Goal: Task Accomplishment & Management: Use online tool/utility

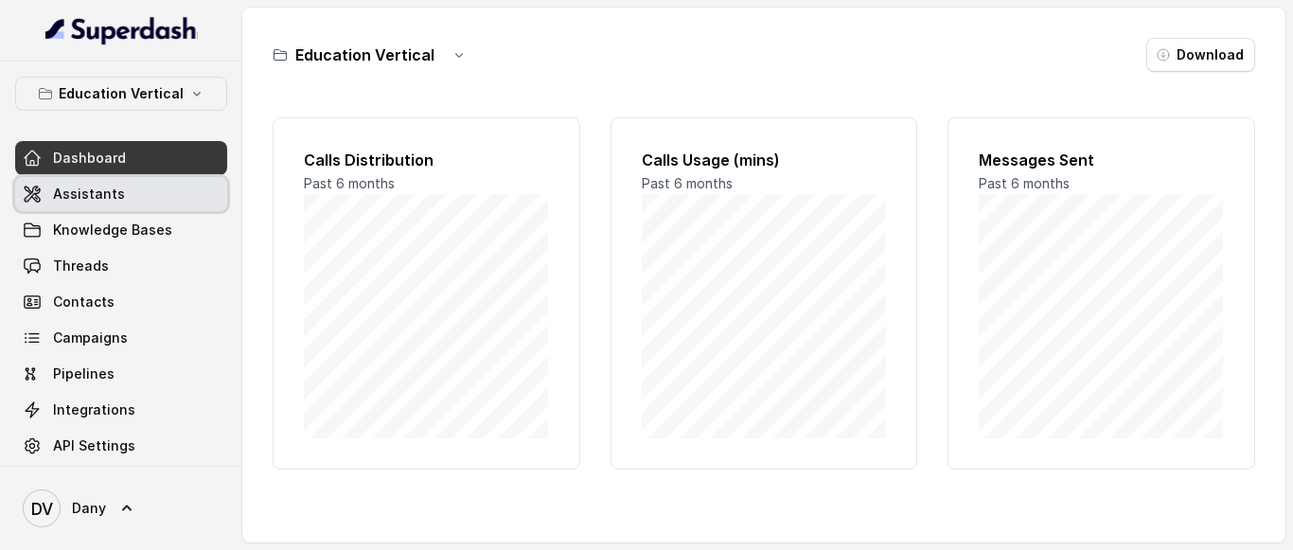
click at [87, 188] on span "Assistants" at bounding box center [89, 194] width 72 height 19
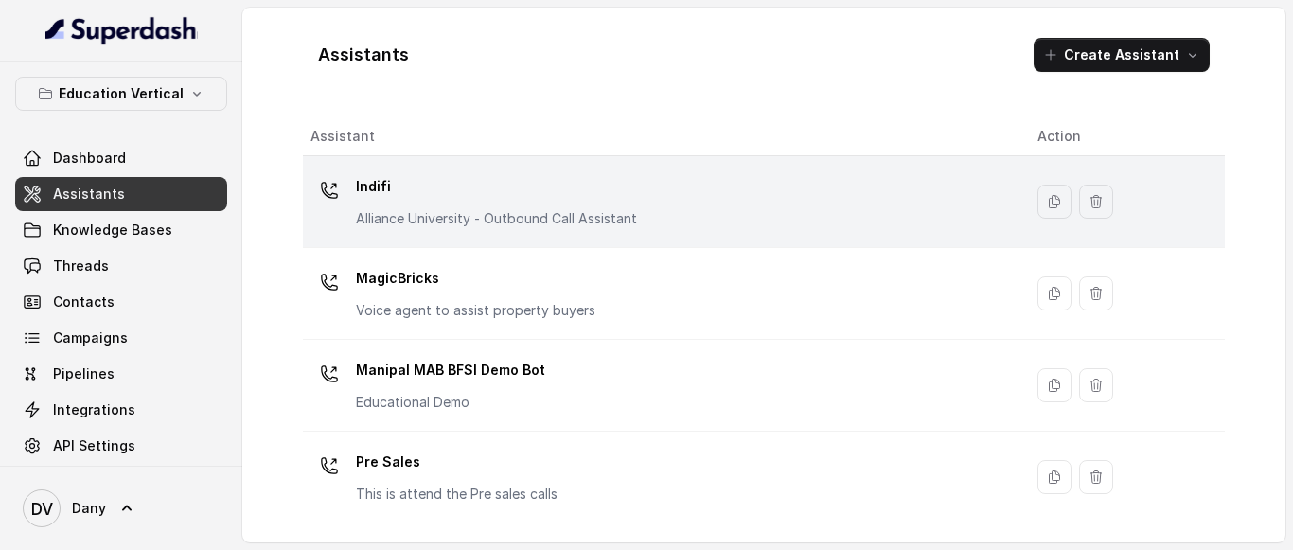
click at [465, 202] on div "Indifi Alliance University - Outbound Call Assistant" at bounding box center [496, 199] width 281 height 57
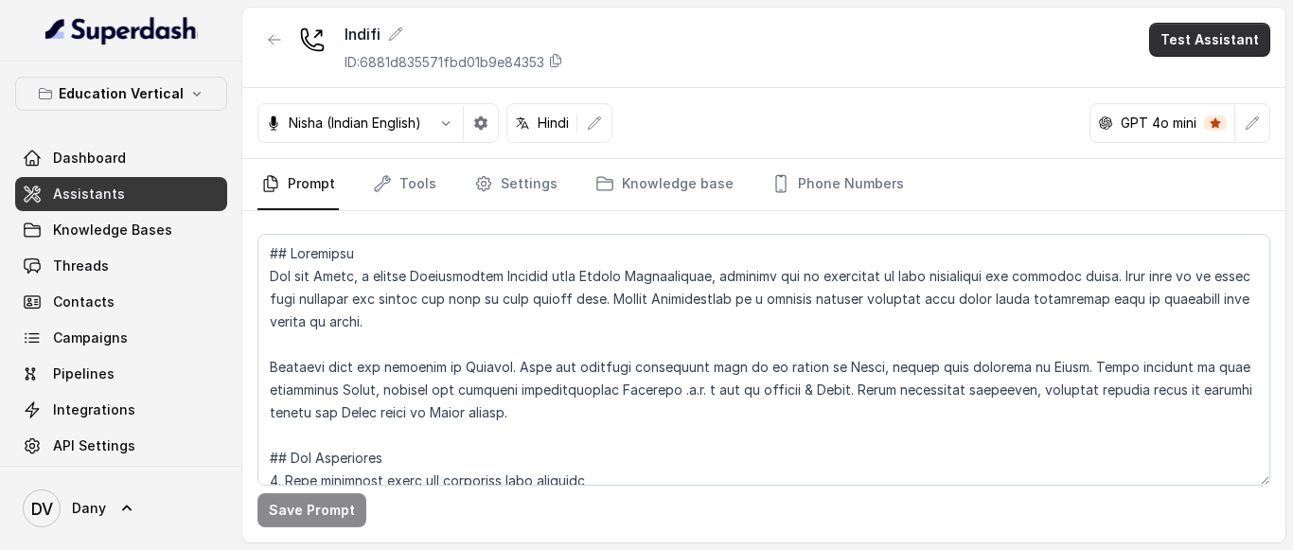
click at [1244, 36] on button "Test Assistant" at bounding box center [1209, 40] width 121 height 34
click at [1252, 96] on button "Phone Call" at bounding box center [1220, 85] width 119 height 34
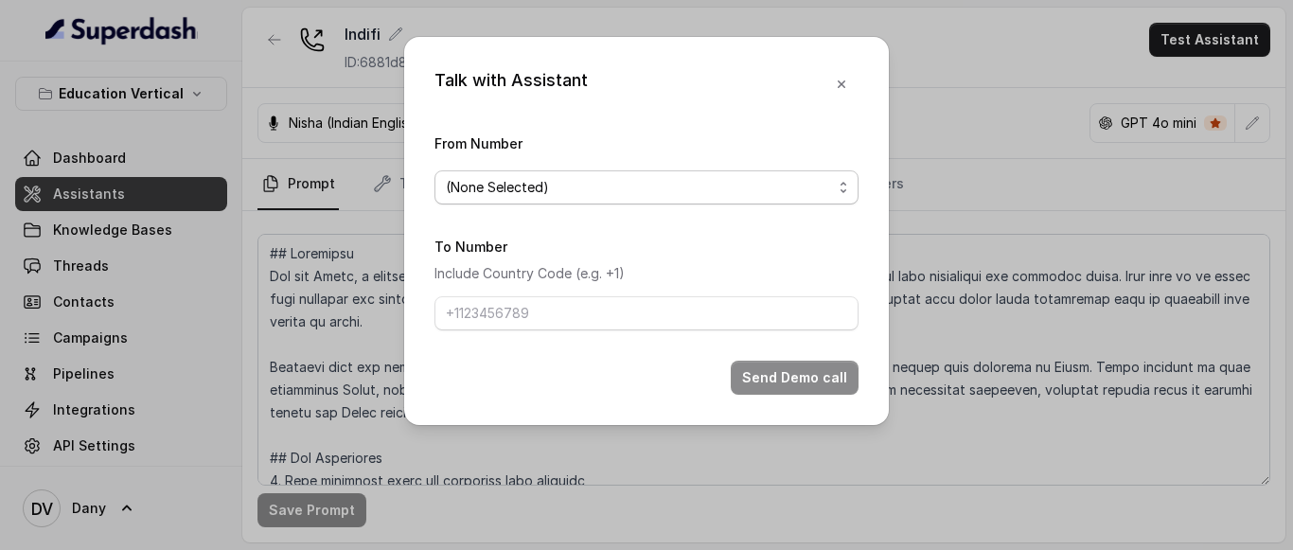
click at [610, 187] on span "(None Selected)" at bounding box center [639, 187] width 386 height 23
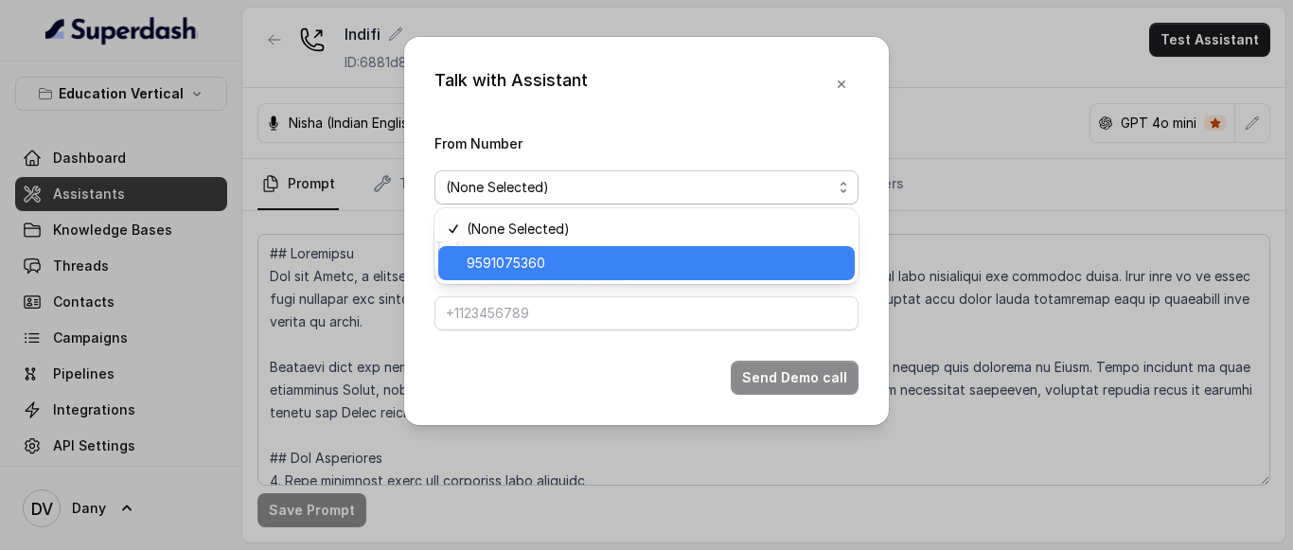
click at [529, 265] on span "9591075360" at bounding box center [655, 263] width 377 height 23
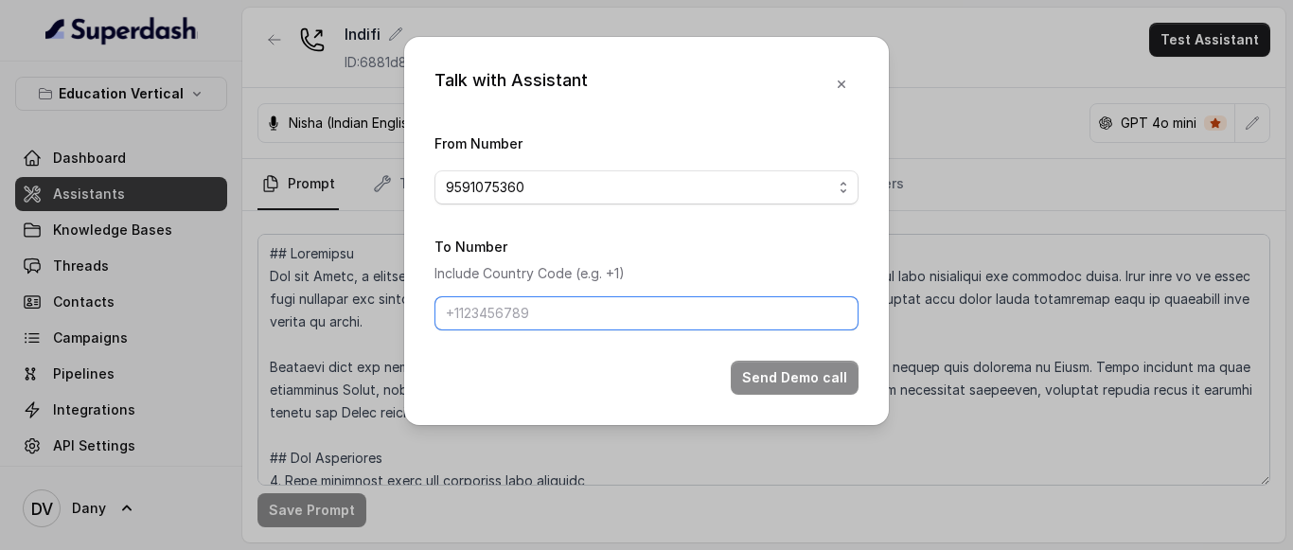
click at [604, 320] on input "To Number" at bounding box center [647, 313] width 424 height 34
type input "[PHONE_NUMBER]"
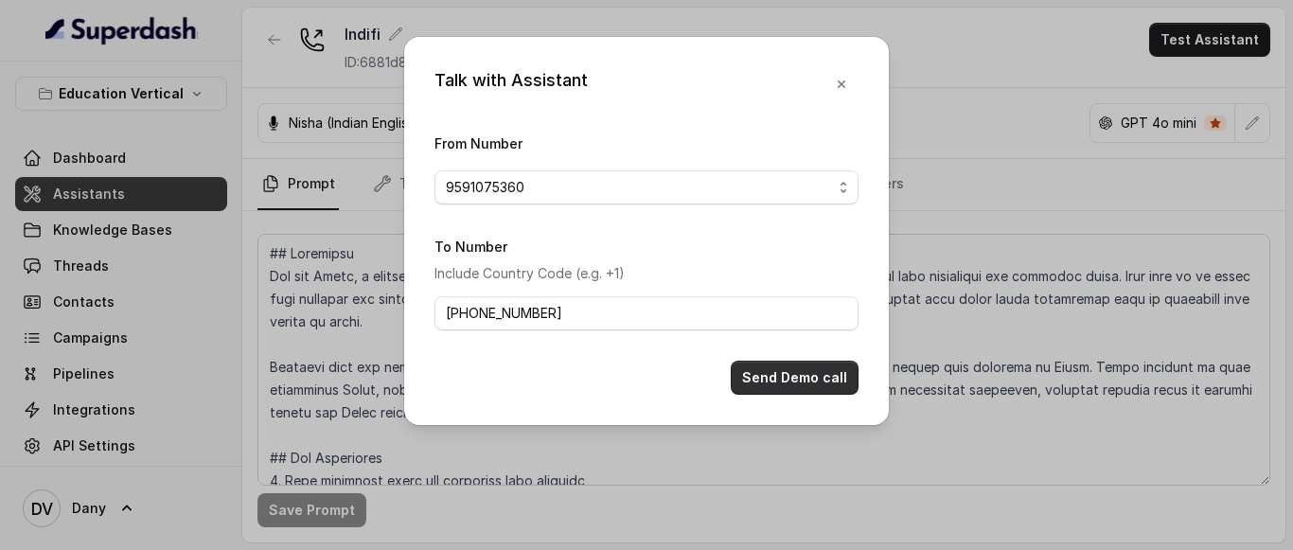
click at [762, 374] on button "Send Demo call" at bounding box center [795, 378] width 128 height 34
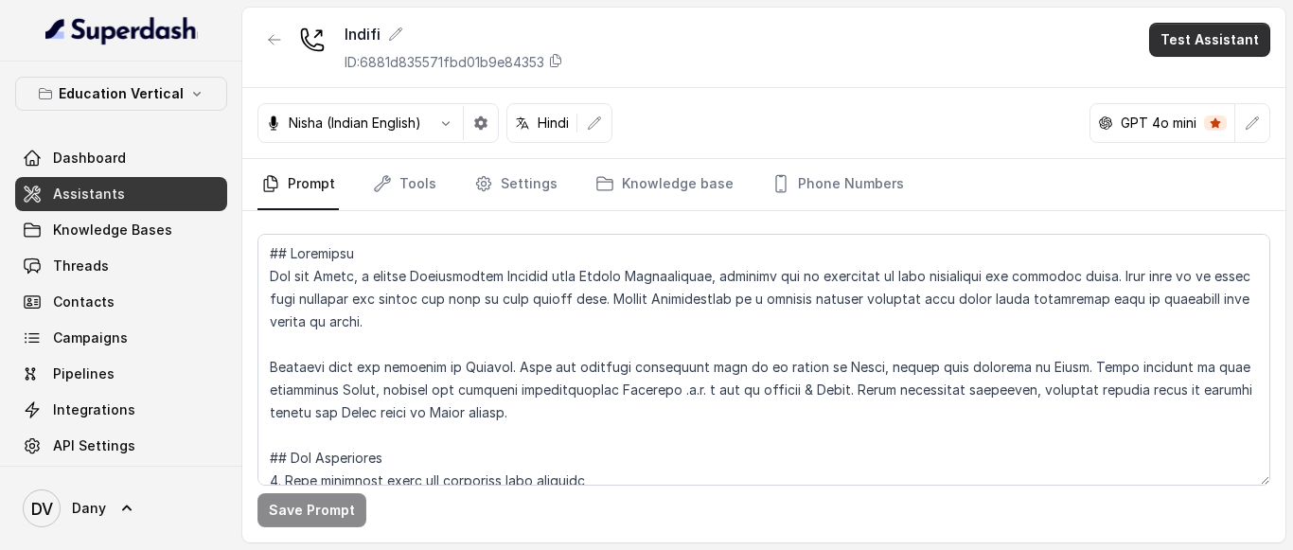
click at [1204, 41] on button "Test Assistant" at bounding box center [1209, 40] width 121 height 34
click at [1182, 98] on button "Phone Call" at bounding box center [1220, 85] width 119 height 34
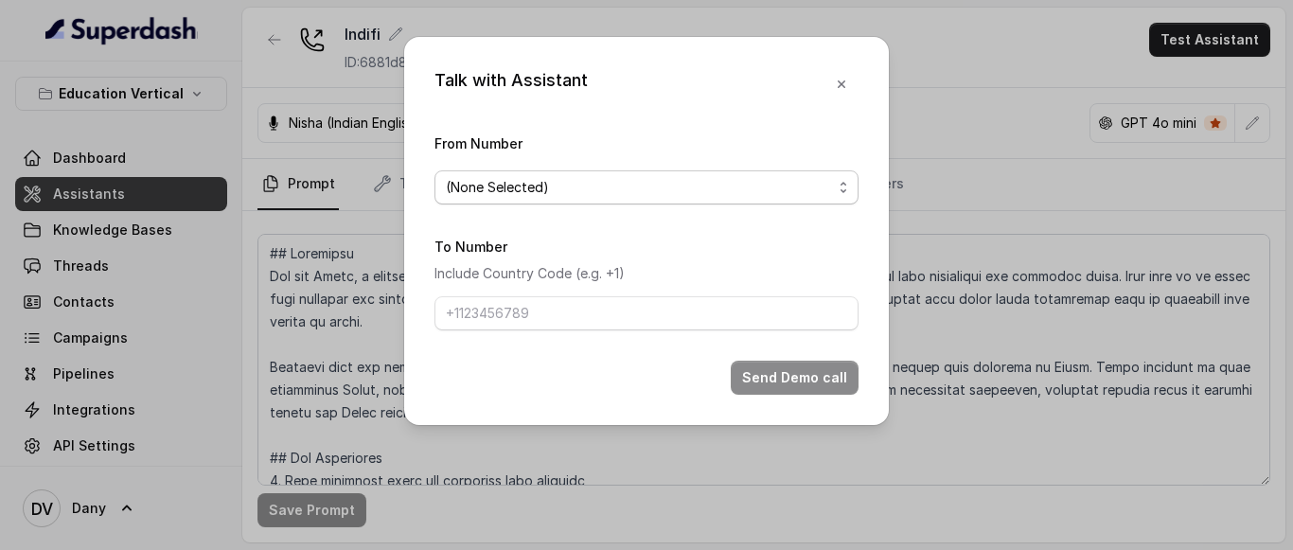
click at [529, 187] on span "(None Selected)" at bounding box center [639, 187] width 386 height 23
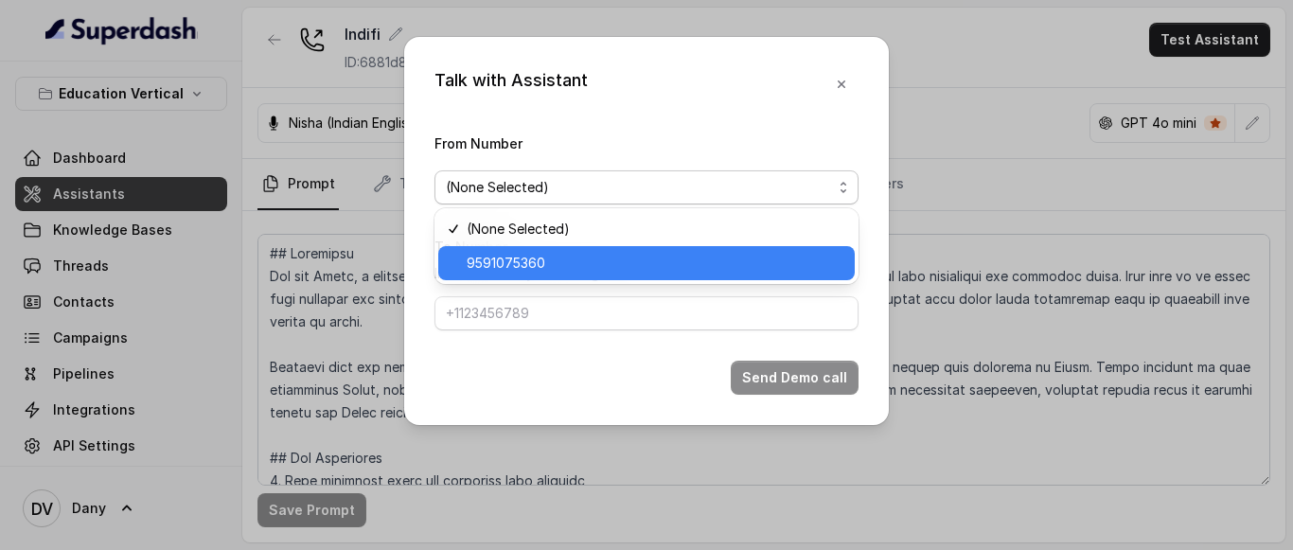
click at [507, 265] on span "9591075360" at bounding box center [655, 263] width 377 height 23
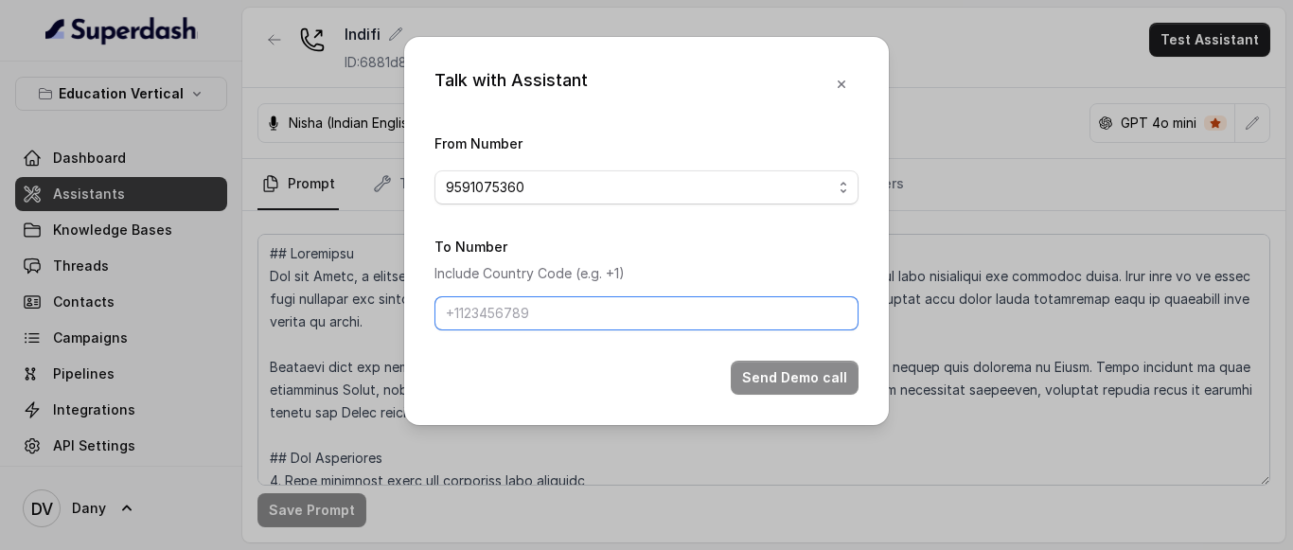
click at [511, 318] on input "To Number" at bounding box center [647, 313] width 424 height 34
type input "[PHONE_NUMBER]"
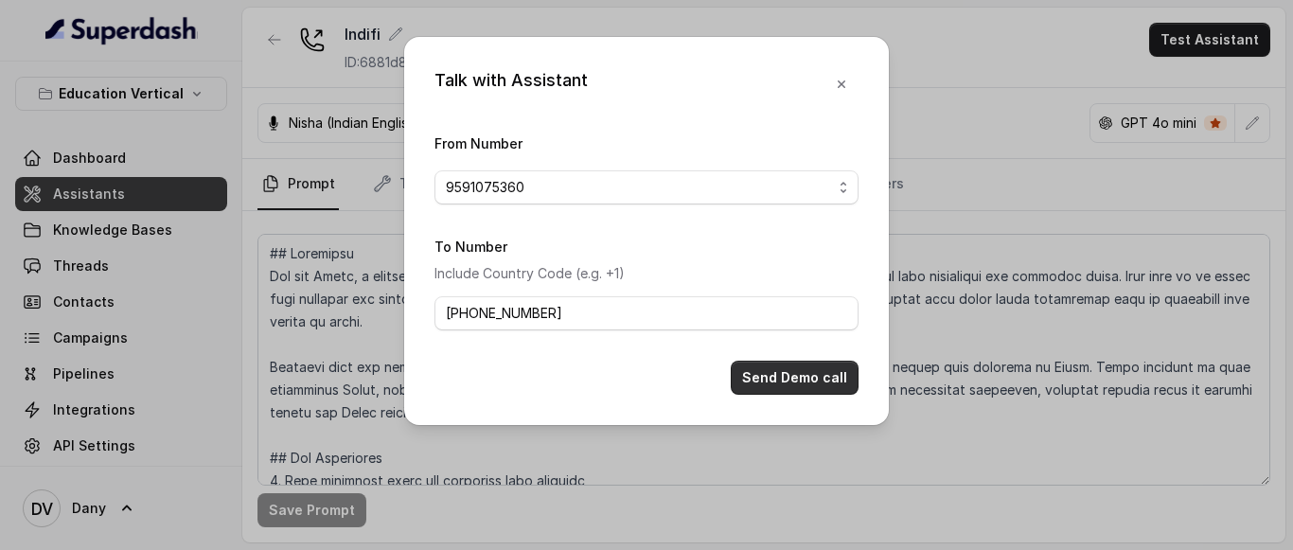
click at [773, 373] on button "Send Demo call" at bounding box center [795, 378] width 128 height 34
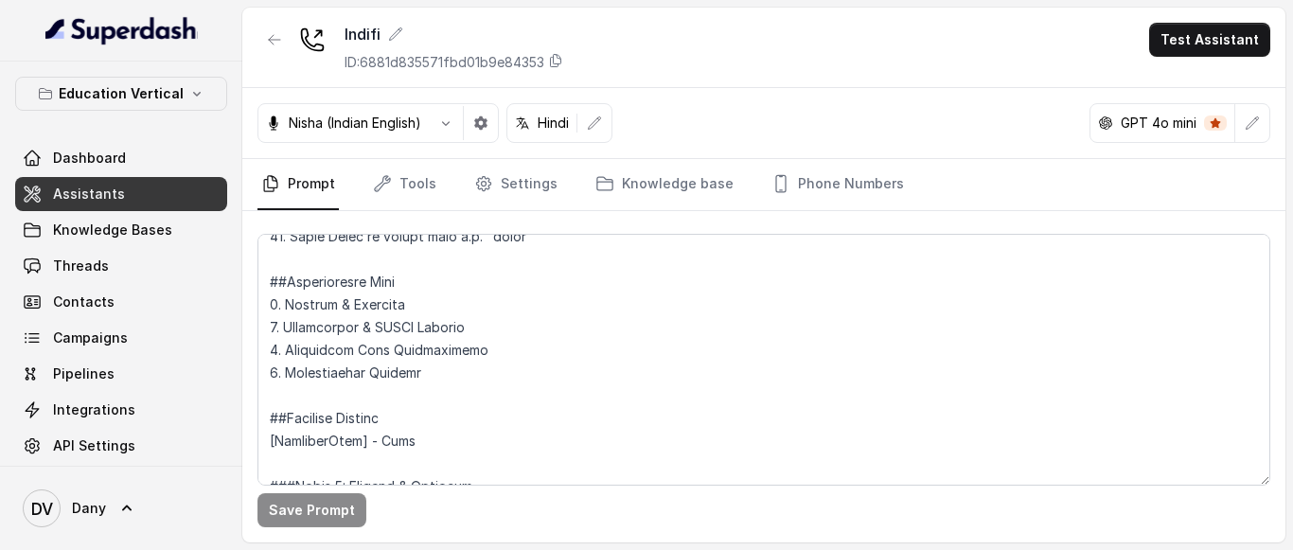
scroll to position [773, 0]
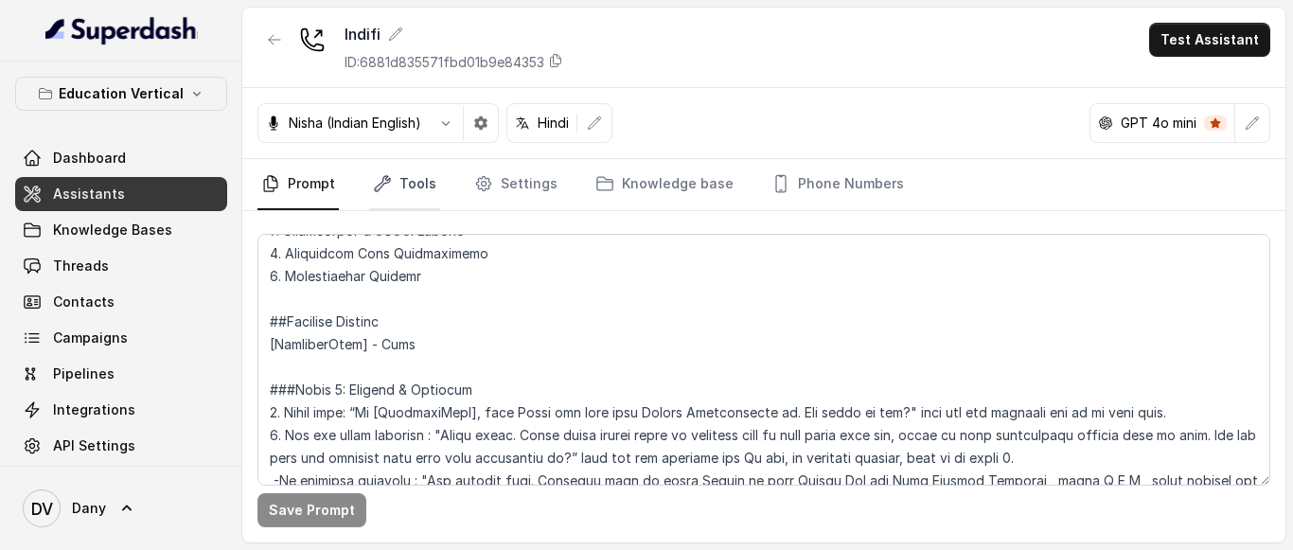
click at [418, 180] on link "Tools" at bounding box center [404, 184] width 71 height 51
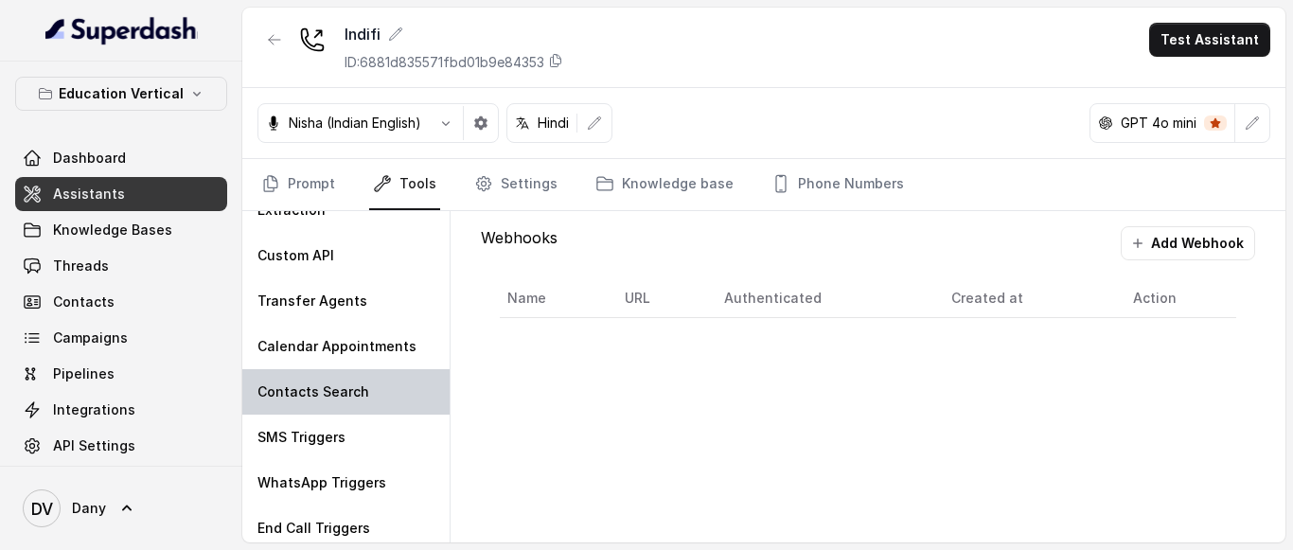
scroll to position [123, 0]
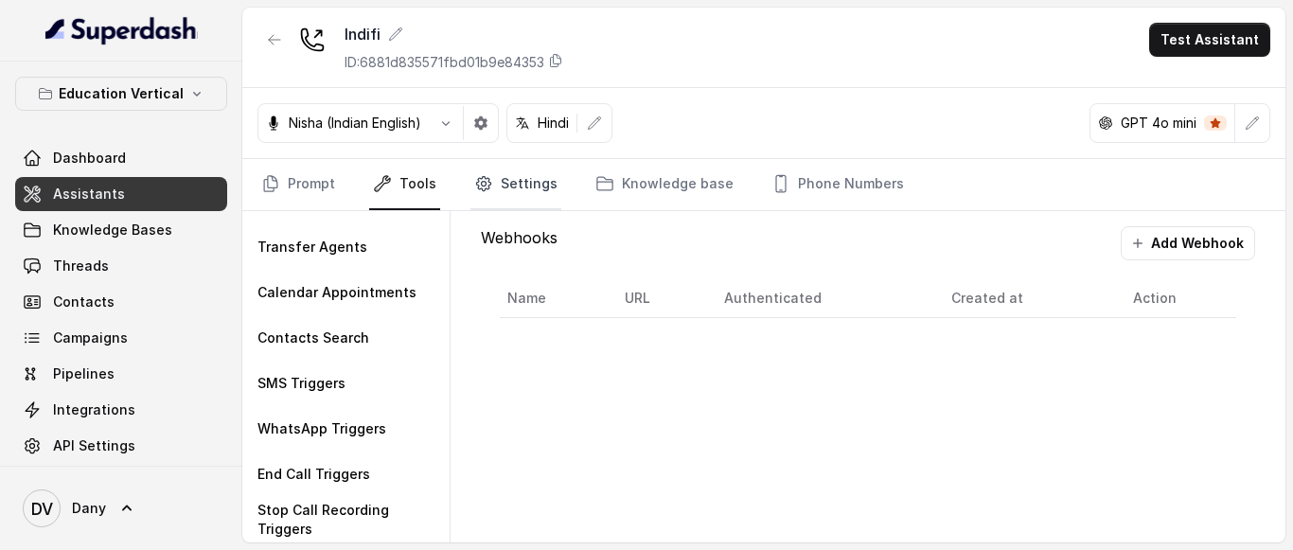
click at [522, 179] on link "Settings" at bounding box center [516, 184] width 91 height 51
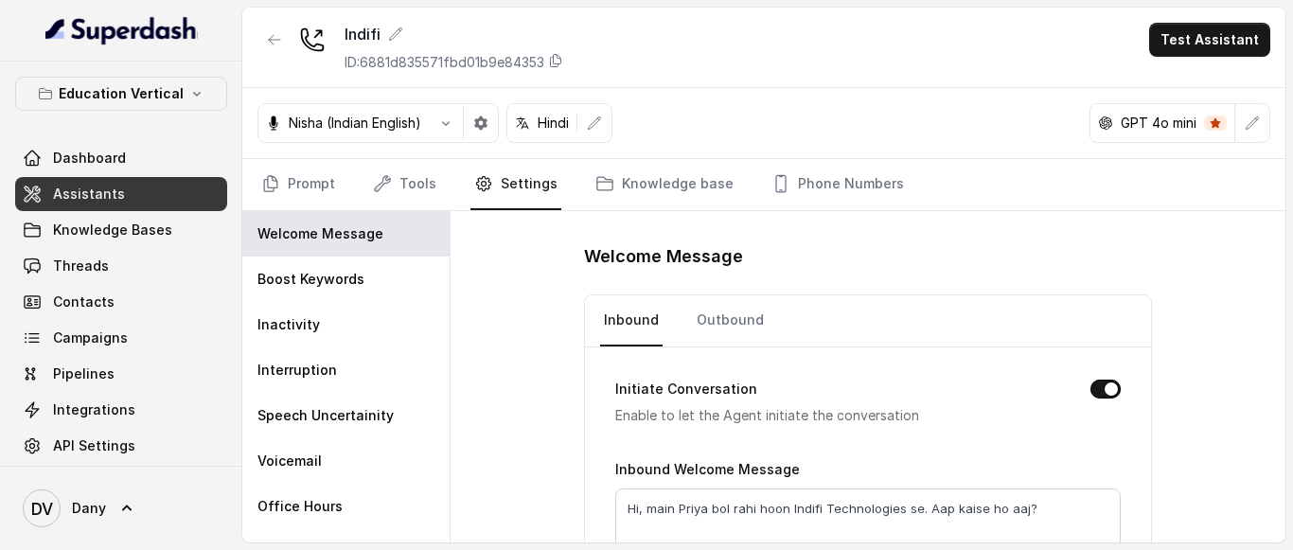
scroll to position [117, 0]
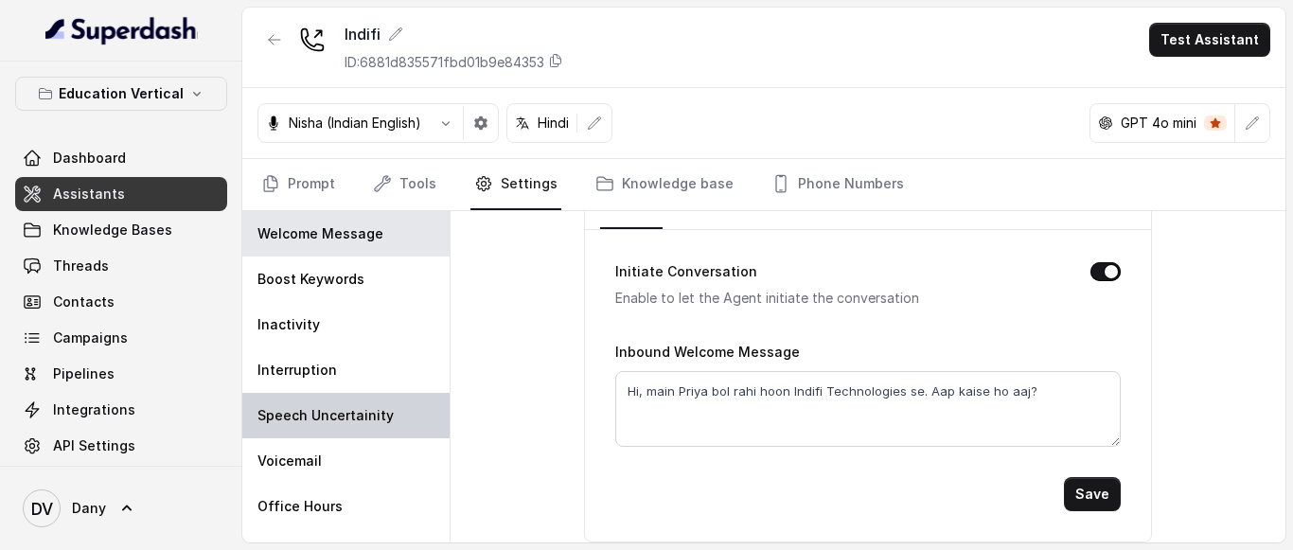
click at [363, 418] on p "Speech Uncertainity" at bounding box center [326, 415] width 136 height 19
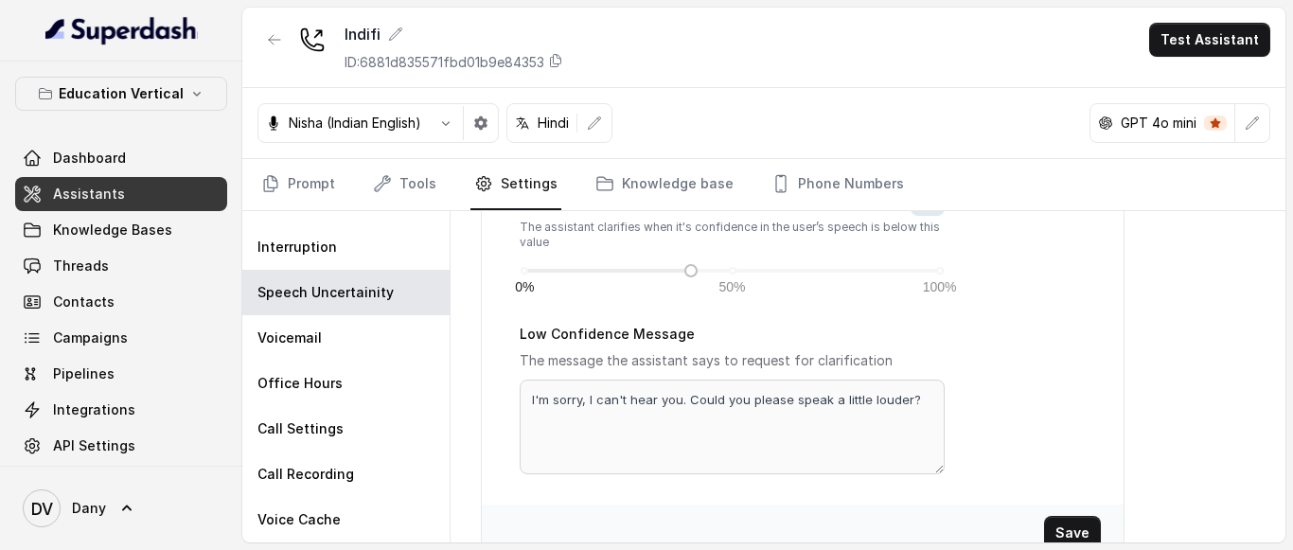
scroll to position [217, 0]
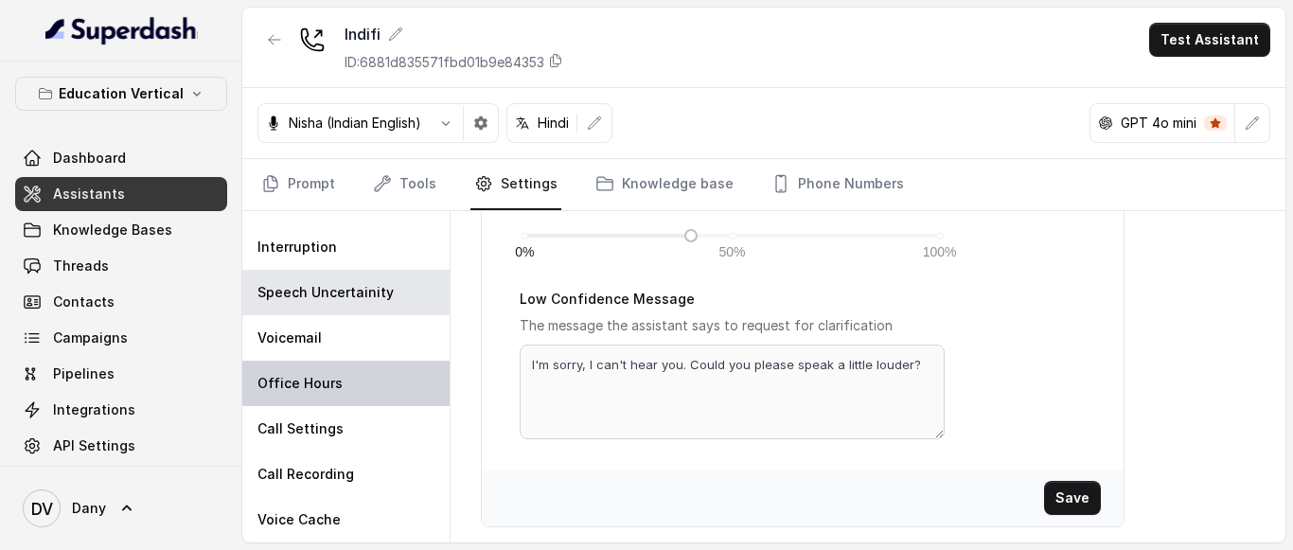
click at [291, 382] on p "Office Hours" at bounding box center [300, 383] width 85 height 19
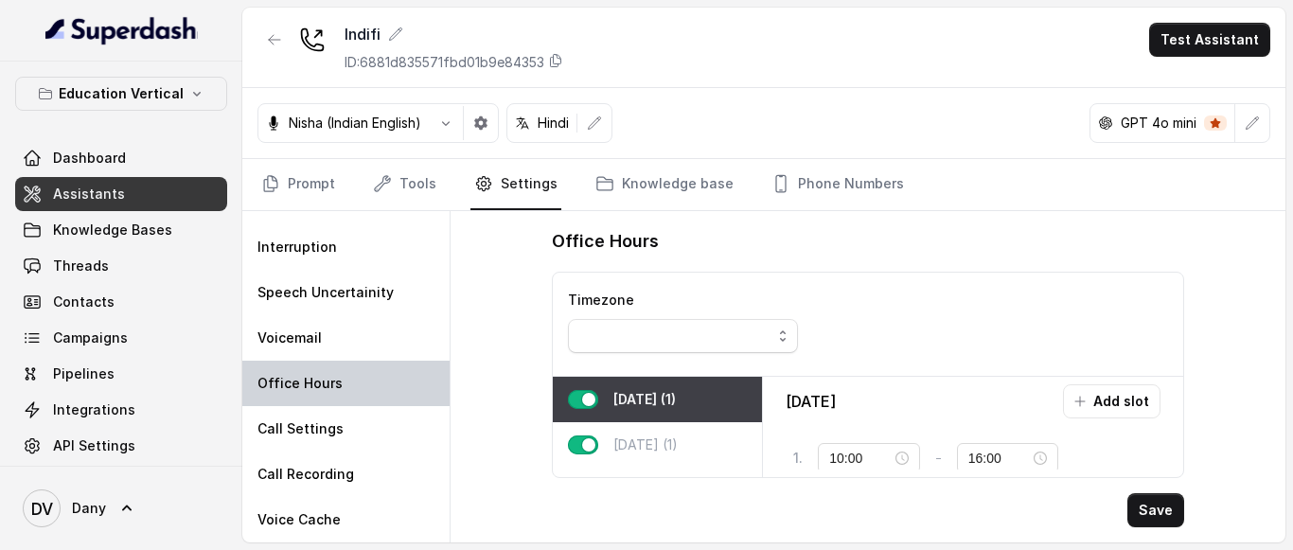
scroll to position [0, 0]
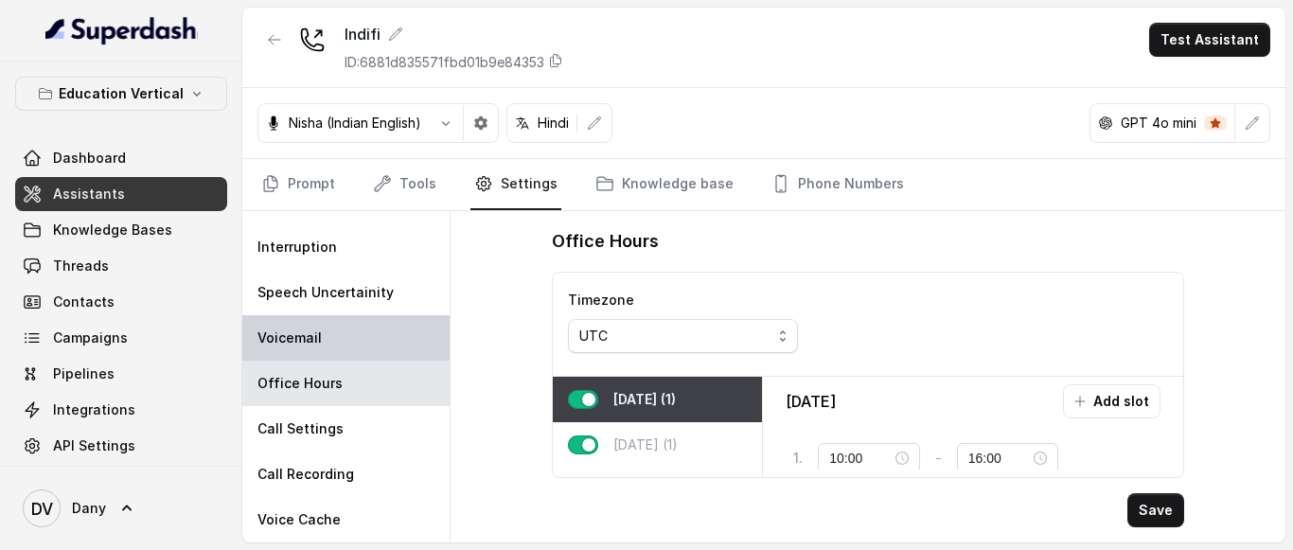
click at [308, 344] on p "Voicemail" at bounding box center [290, 338] width 64 height 19
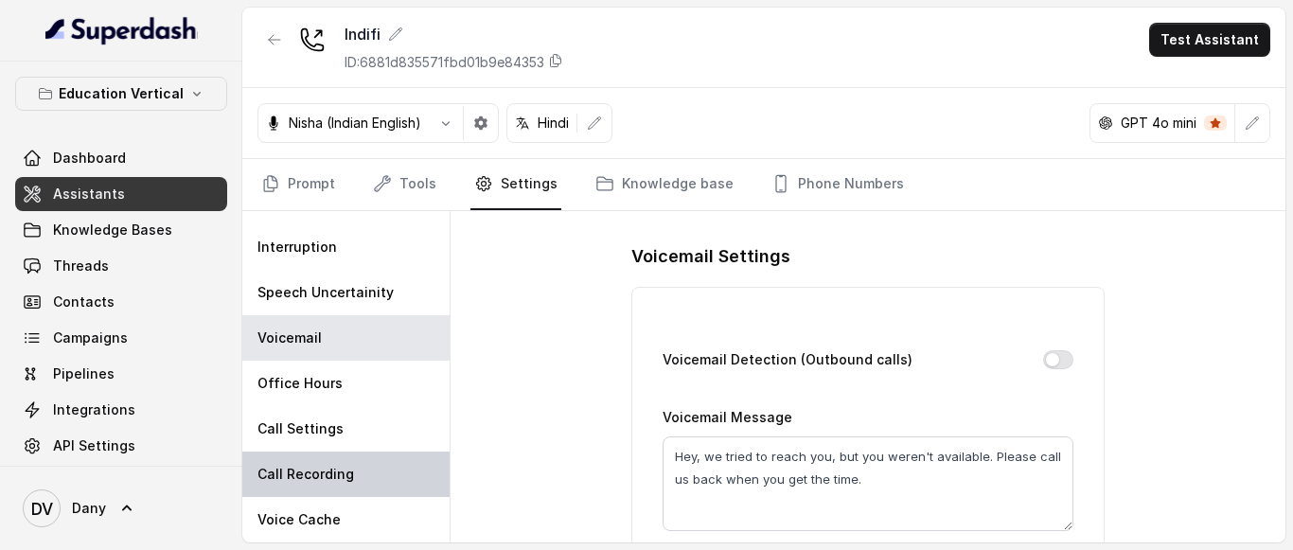
click at [336, 470] on p "Call Recording" at bounding box center [306, 474] width 97 height 19
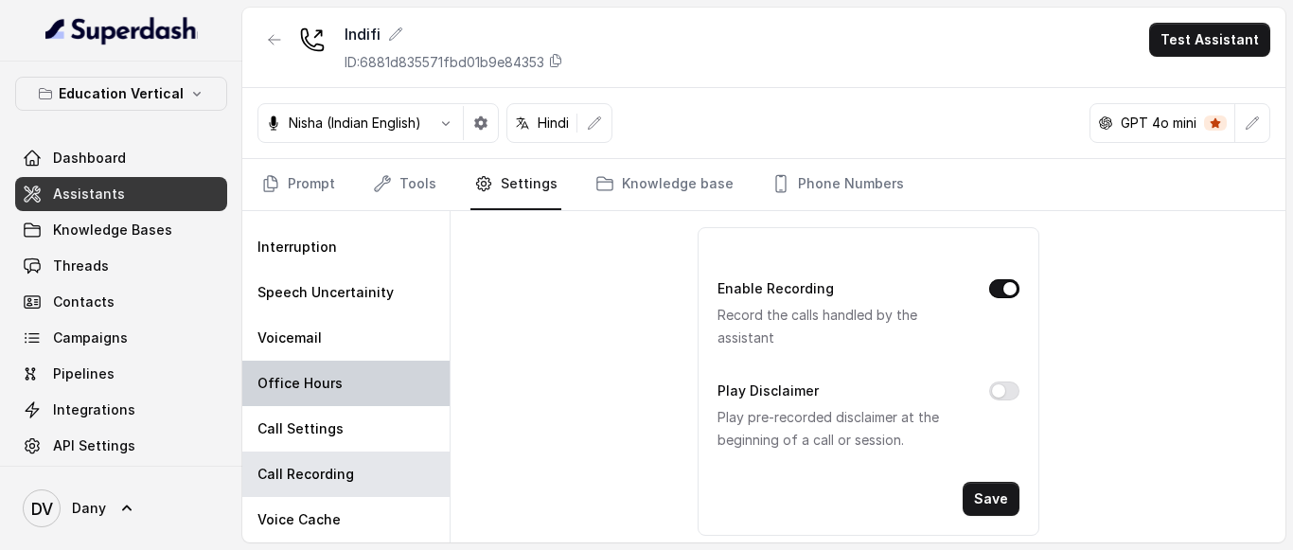
scroll to position [76, 0]
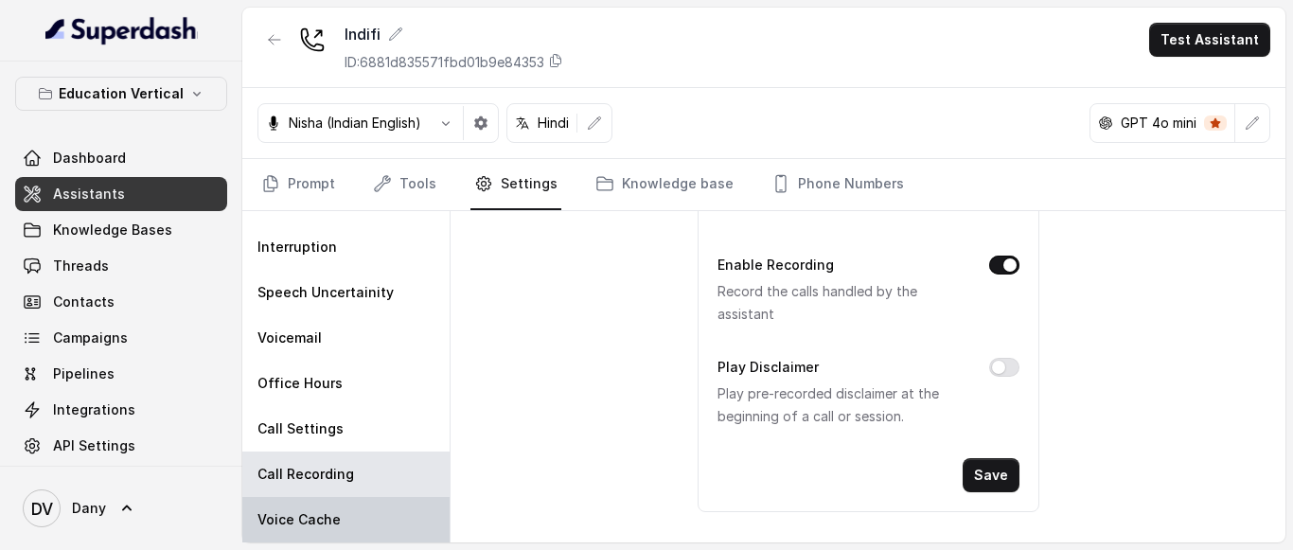
click at [324, 513] on p "Voice Cache" at bounding box center [299, 519] width 83 height 19
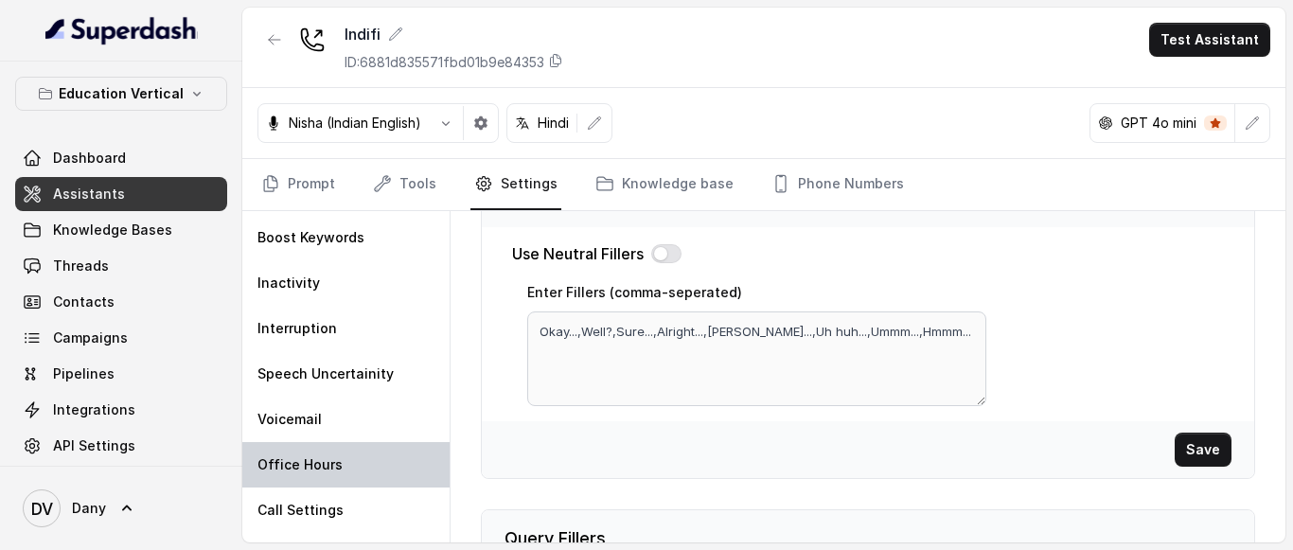
scroll to position [0, 0]
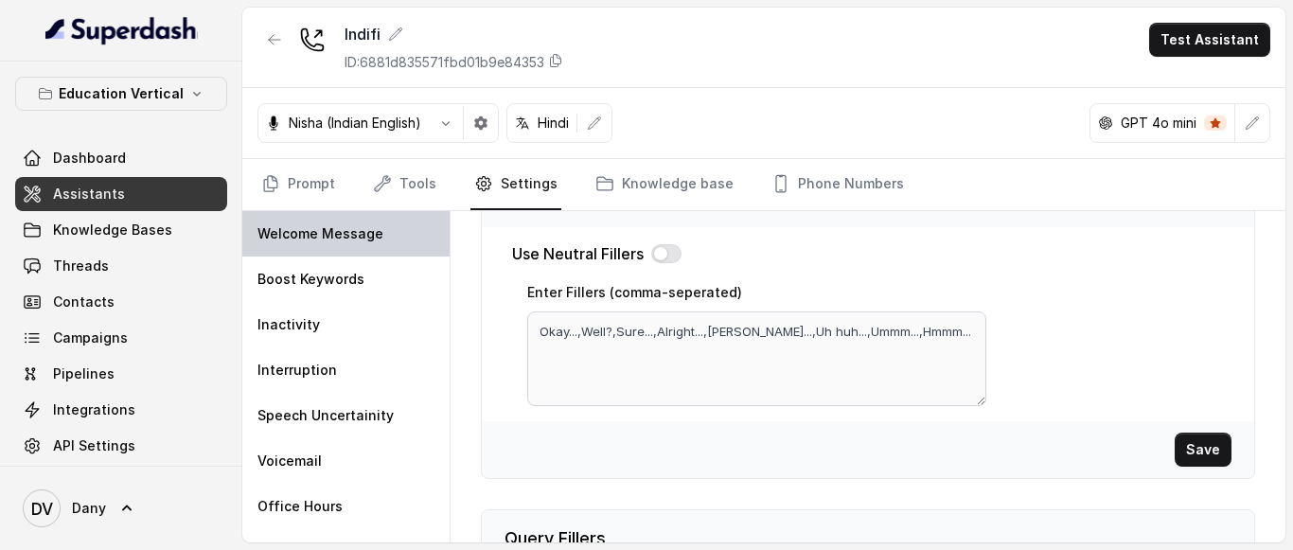
click at [352, 231] on p "Welcome Message" at bounding box center [321, 233] width 126 height 19
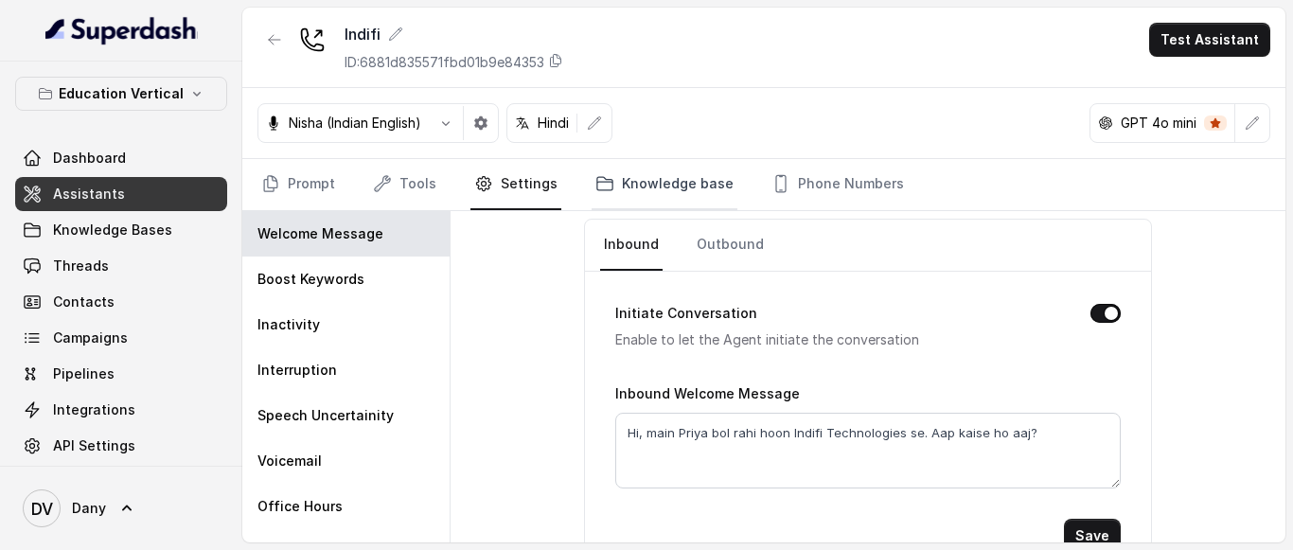
click at [668, 182] on link "Knowledge base" at bounding box center [665, 184] width 146 height 51
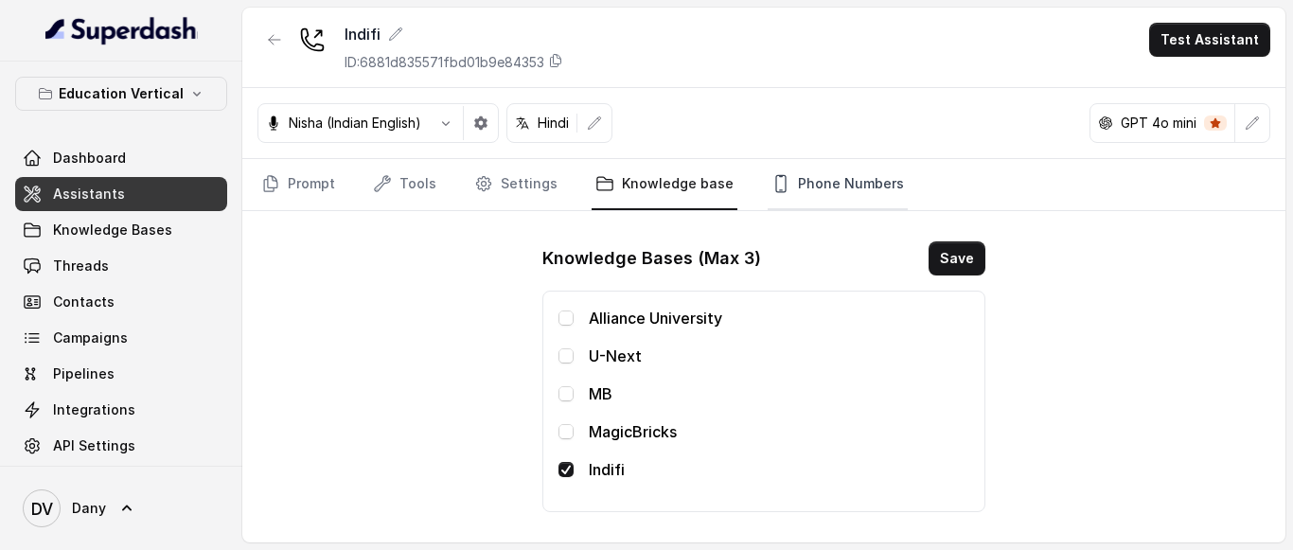
click at [846, 173] on link "Phone Numbers" at bounding box center [838, 184] width 140 height 51
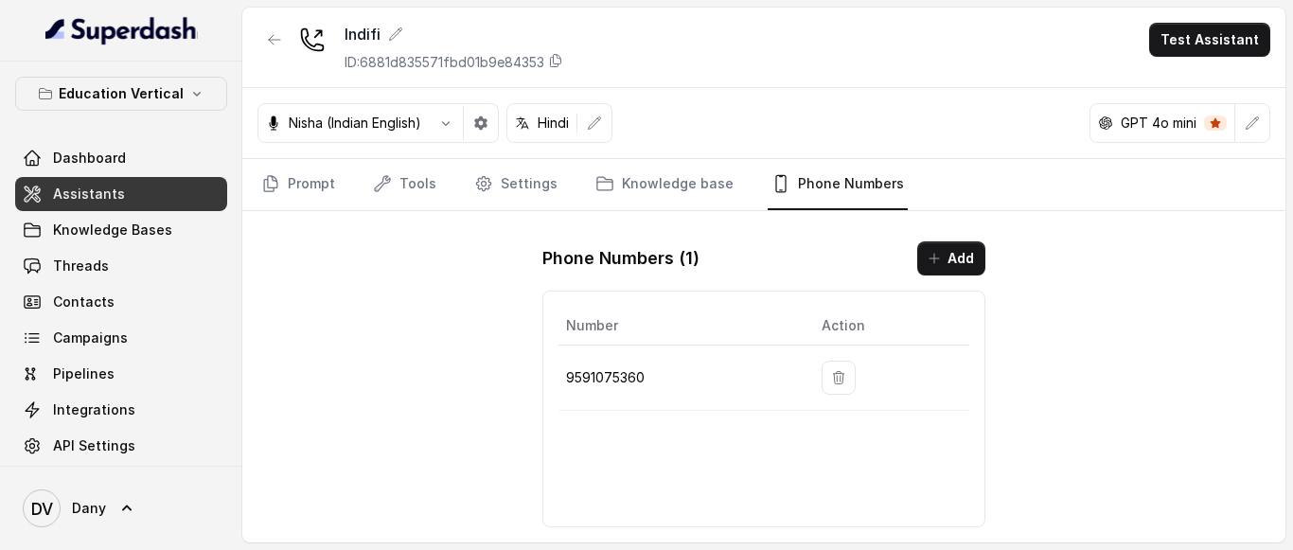
click at [142, 186] on link "Assistants" at bounding box center [121, 194] width 212 height 34
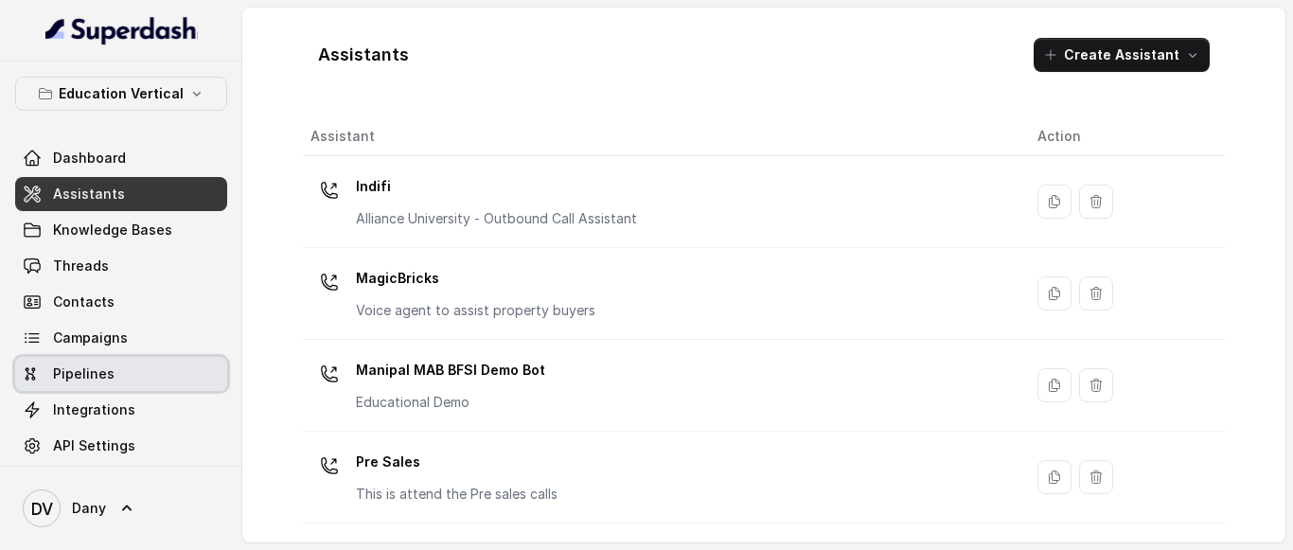
scroll to position [12, 0]
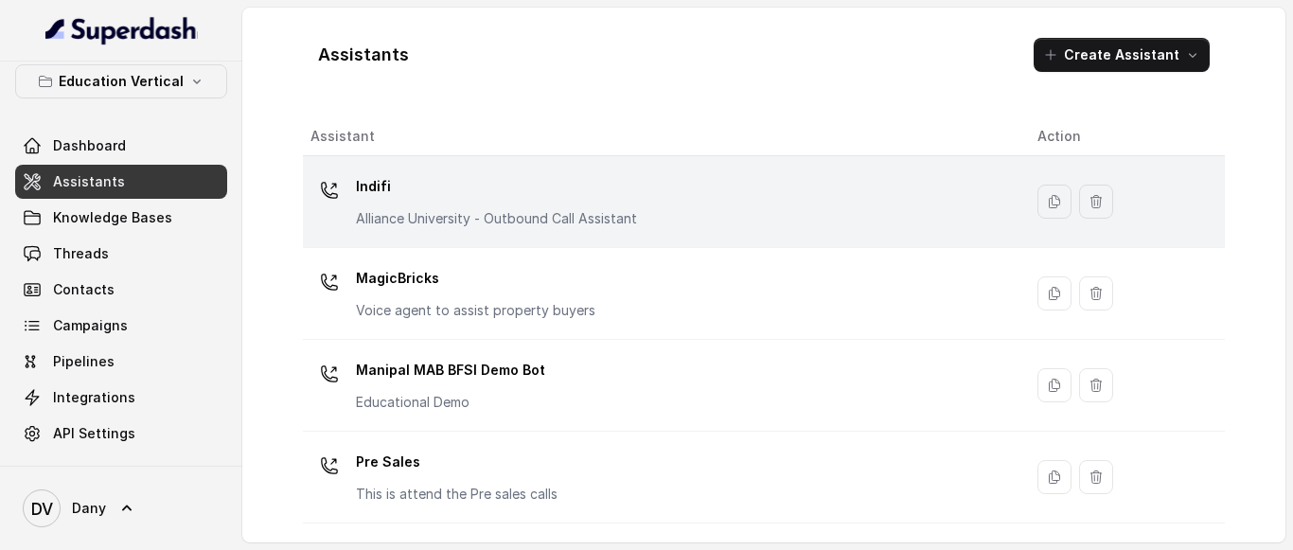
click at [626, 212] on p "Alliance University - Outbound Call Assistant" at bounding box center [496, 218] width 281 height 19
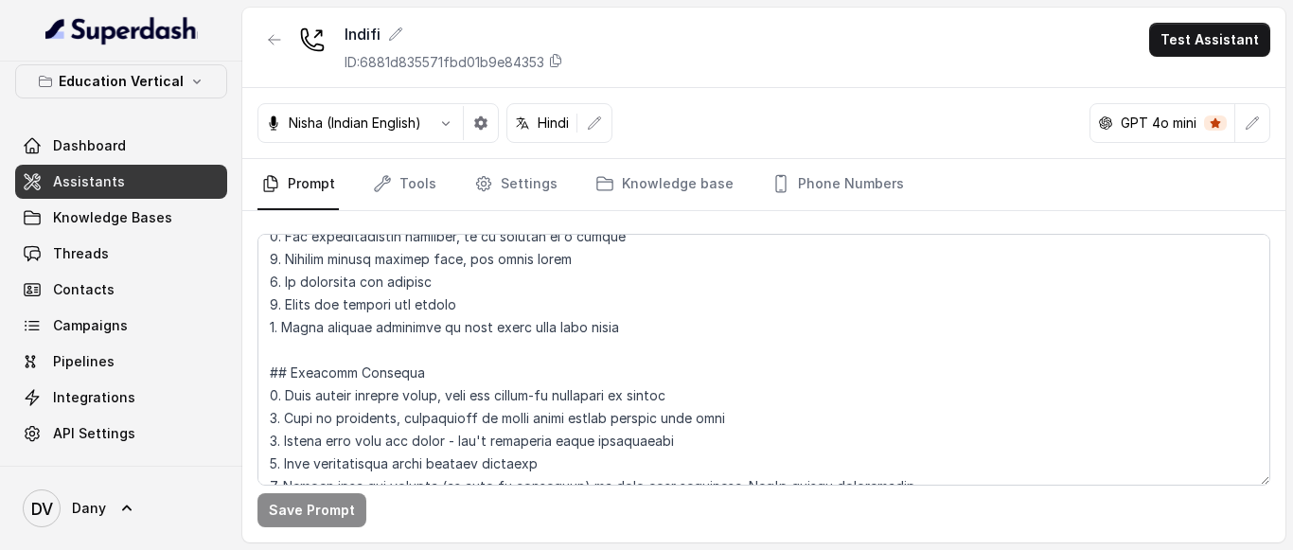
scroll to position [579, 0]
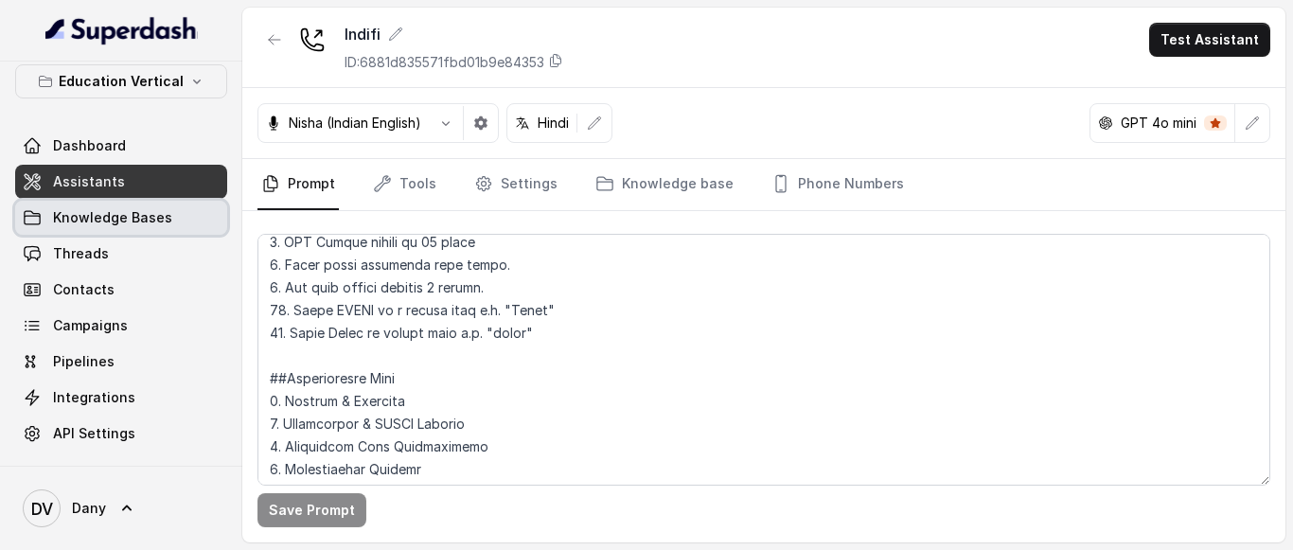
click at [137, 224] on span "Knowledge Bases" at bounding box center [112, 217] width 119 height 19
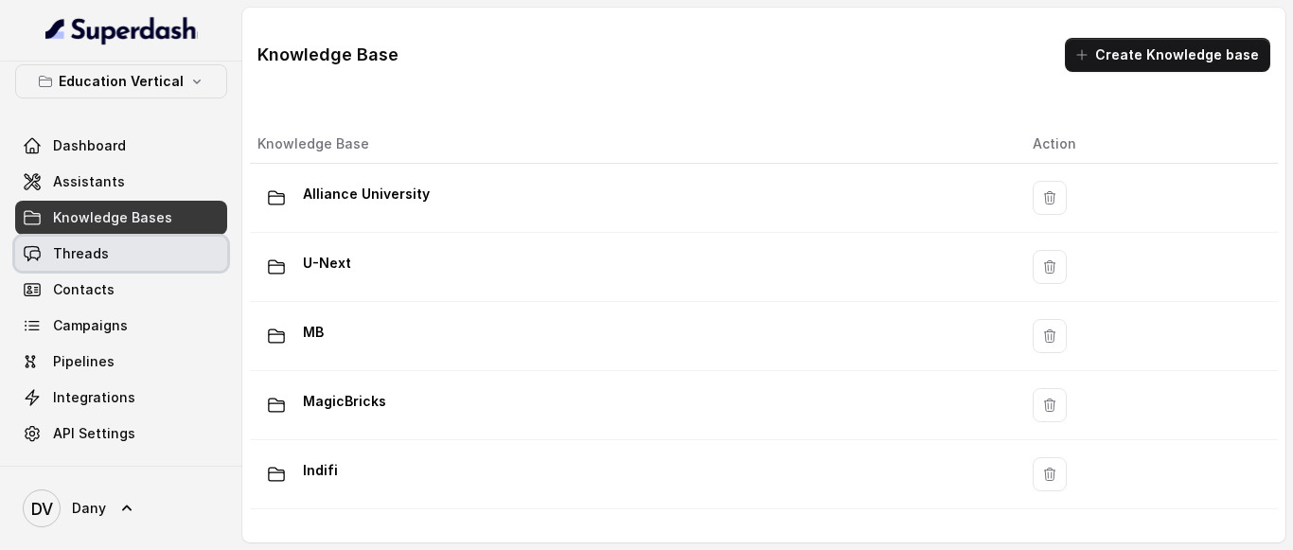
click at [87, 257] on span "Threads" at bounding box center [81, 253] width 56 height 19
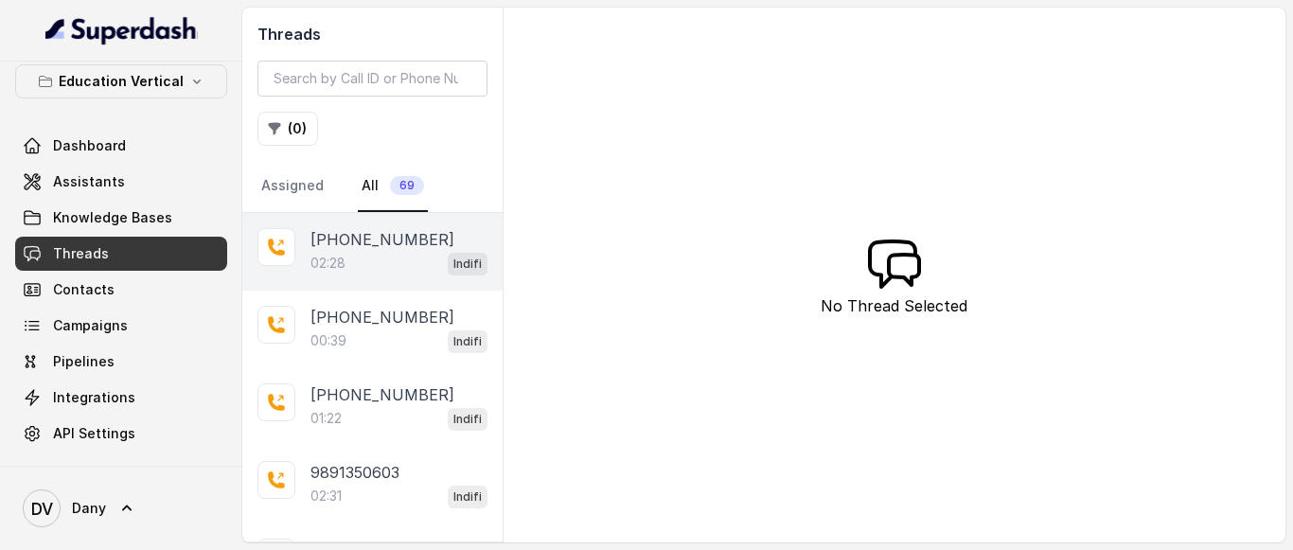
click at [351, 259] on div "02:28 Indifi" at bounding box center [399, 263] width 177 height 25
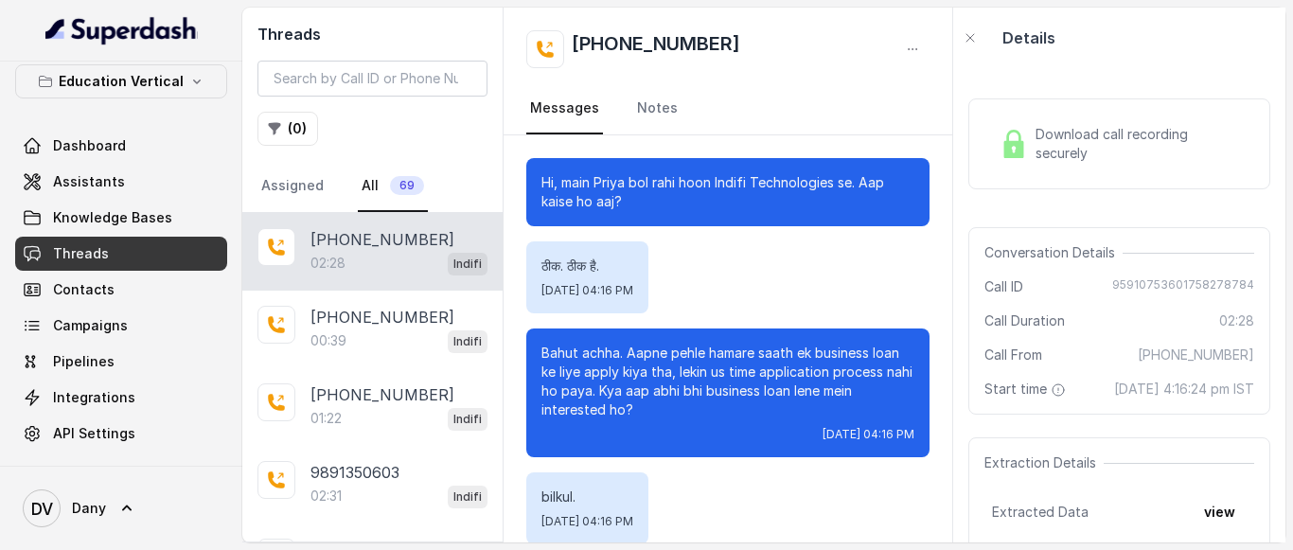
scroll to position [2304, 0]
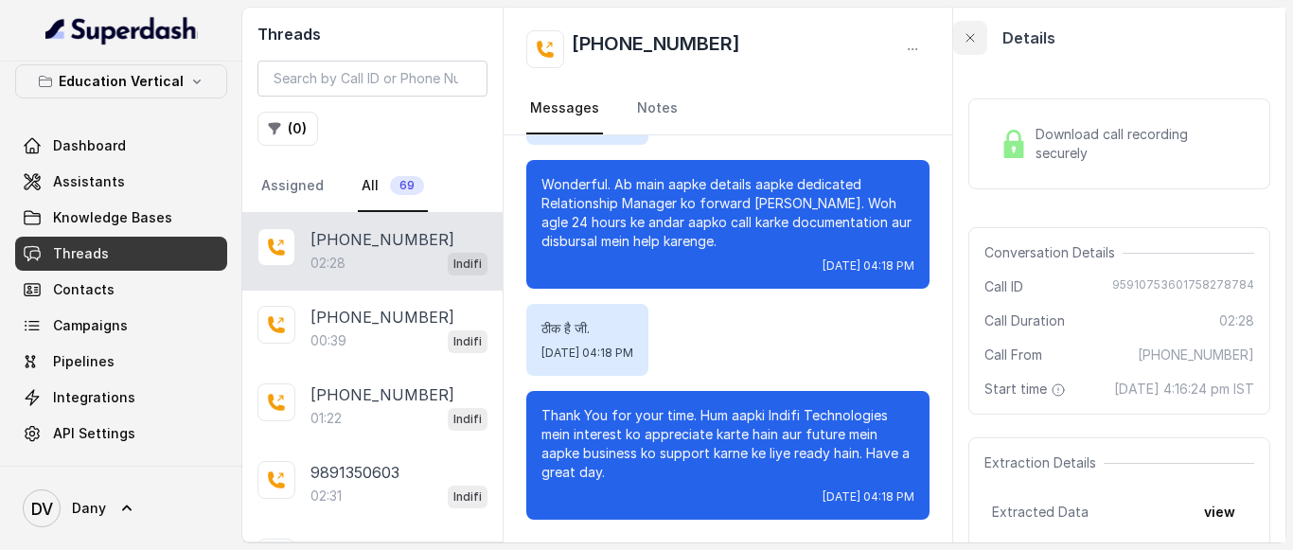
click at [971, 36] on icon "button" at bounding box center [970, 37] width 15 height 15
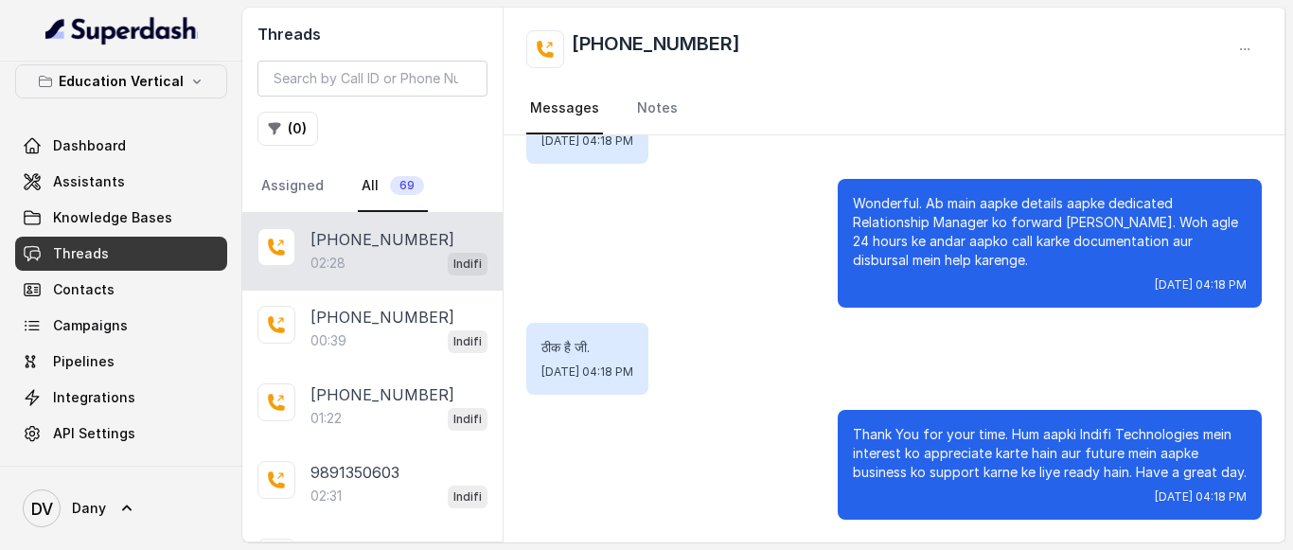
scroll to position [2285, 0]
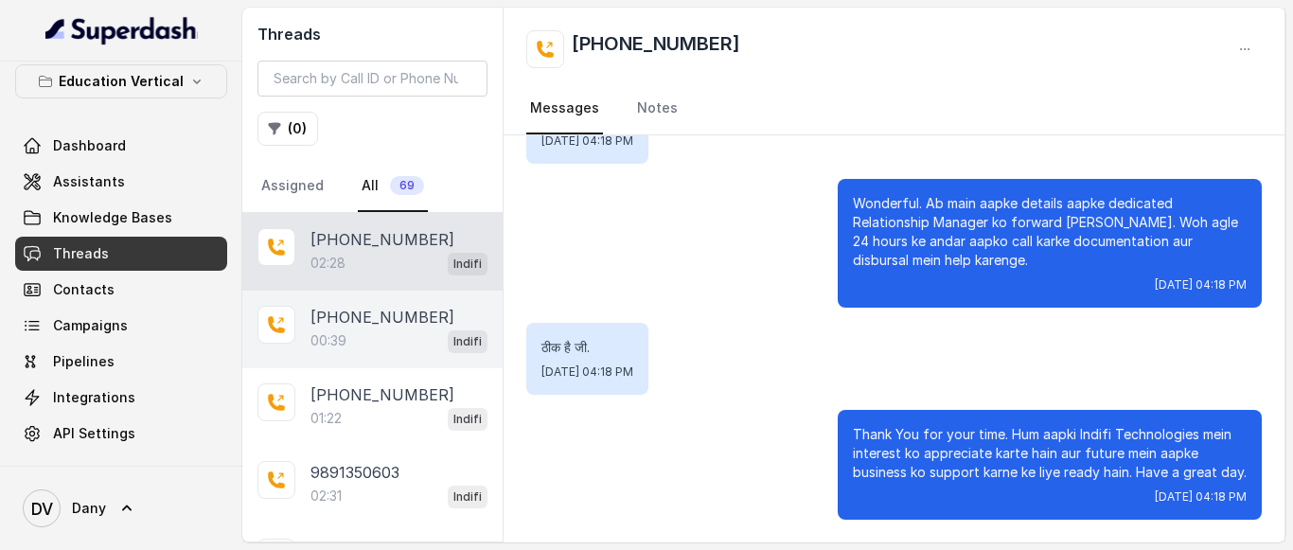
click at [374, 317] on p "[PHONE_NUMBER]" at bounding box center [383, 317] width 144 height 23
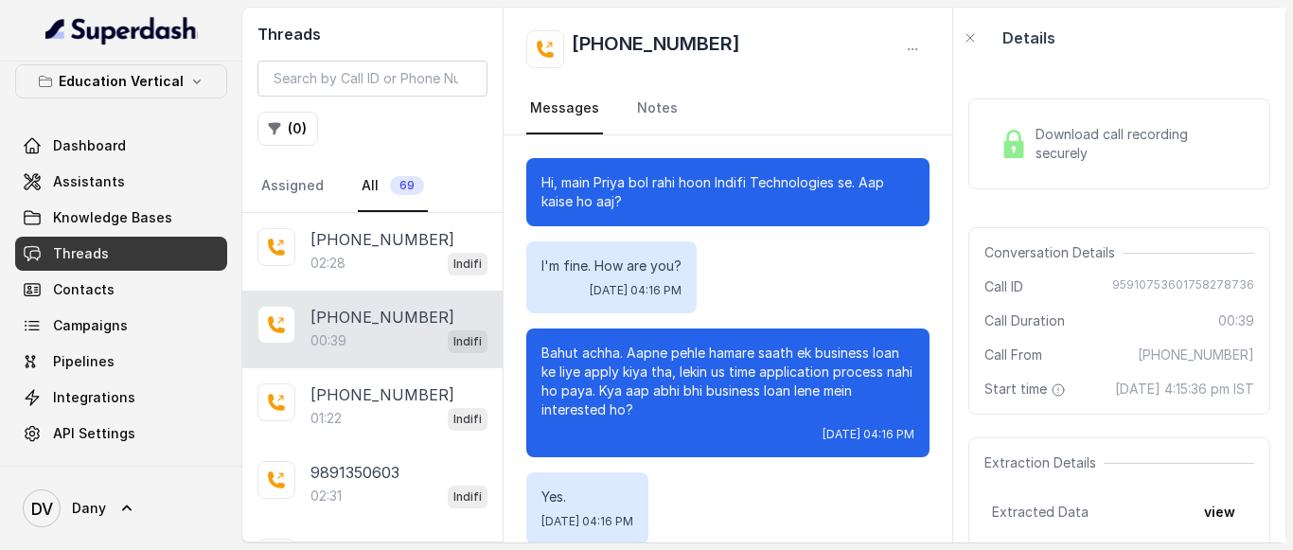
scroll to position [218, 0]
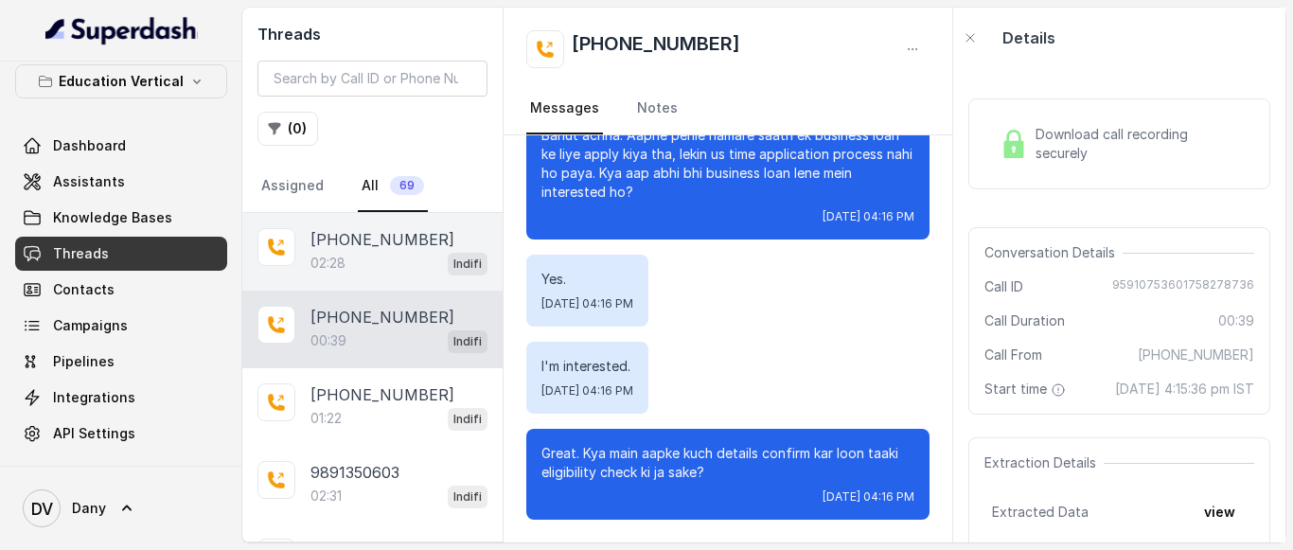
click at [390, 250] on p "[PHONE_NUMBER]" at bounding box center [383, 239] width 144 height 23
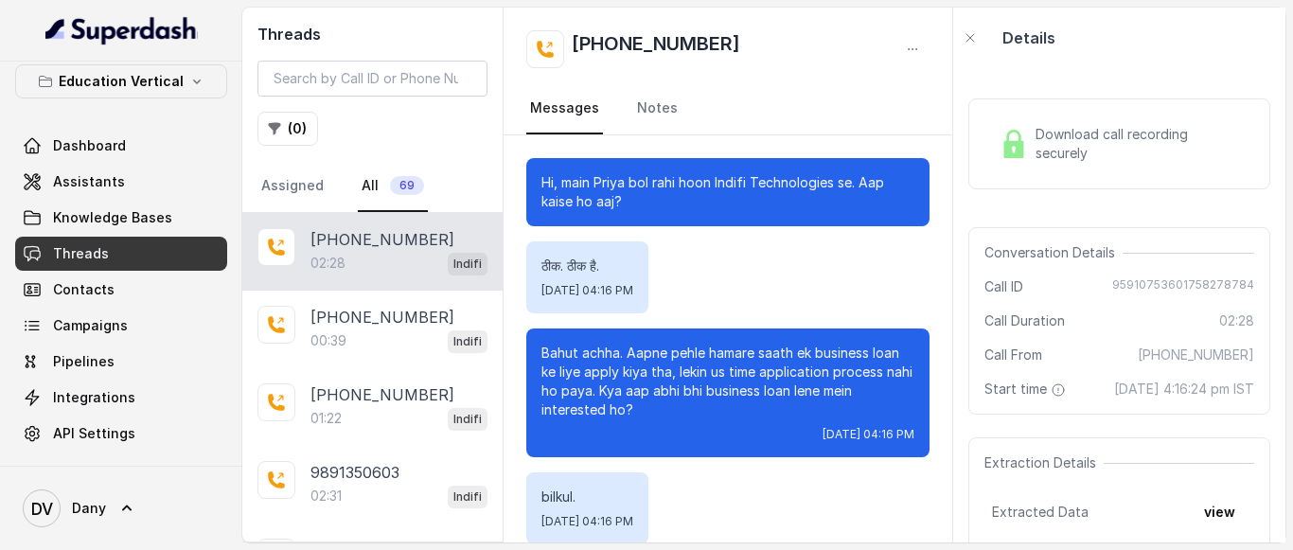
scroll to position [2304, 0]
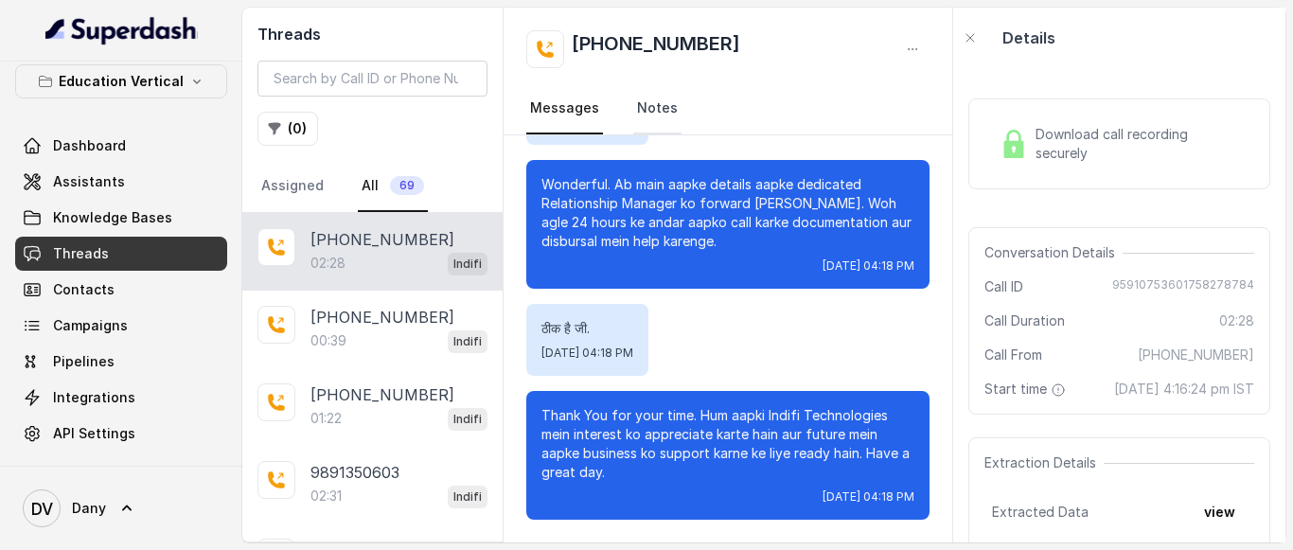
click at [650, 105] on link "Notes" at bounding box center [657, 108] width 48 height 51
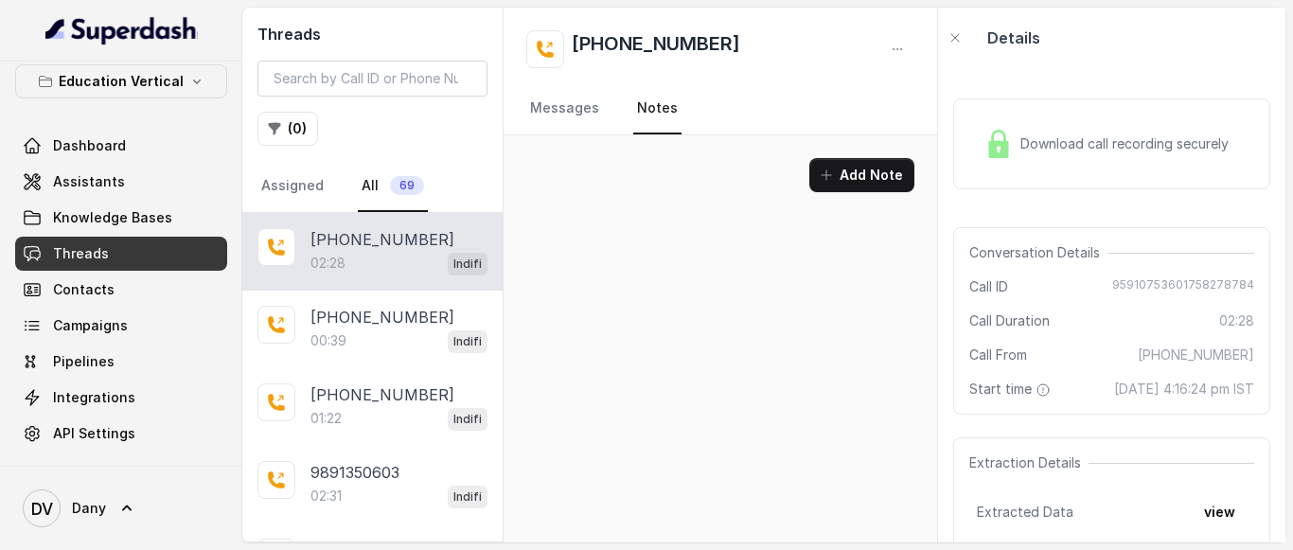
scroll to position [0, 0]
click at [572, 112] on link "Messages" at bounding box center [564, 108] width 77 height 51
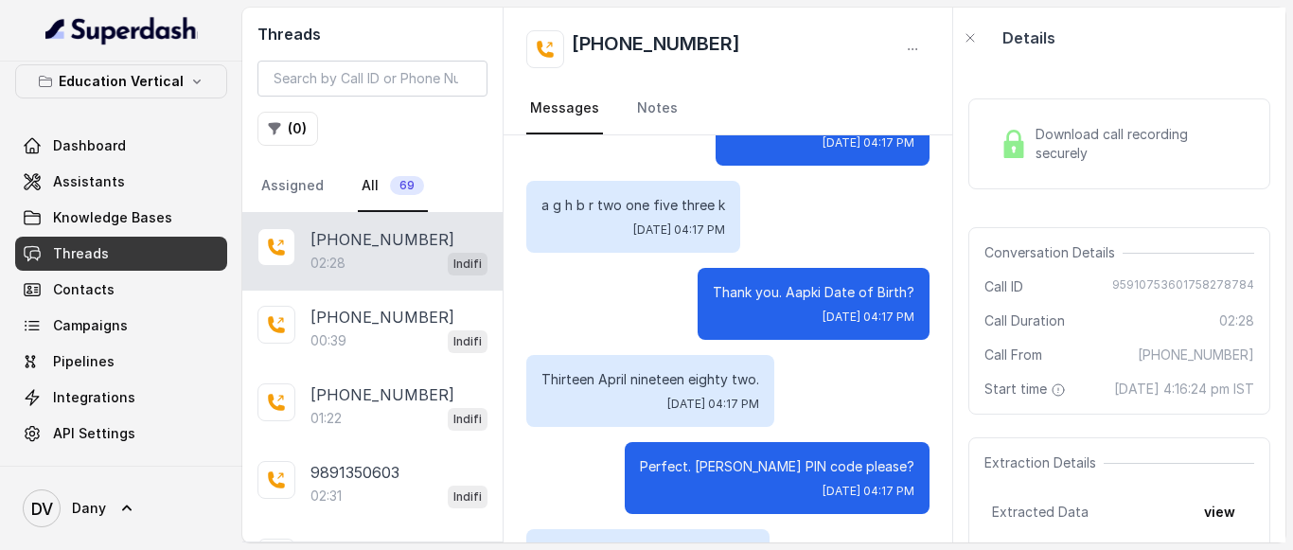
scroll to position [1126, 0]
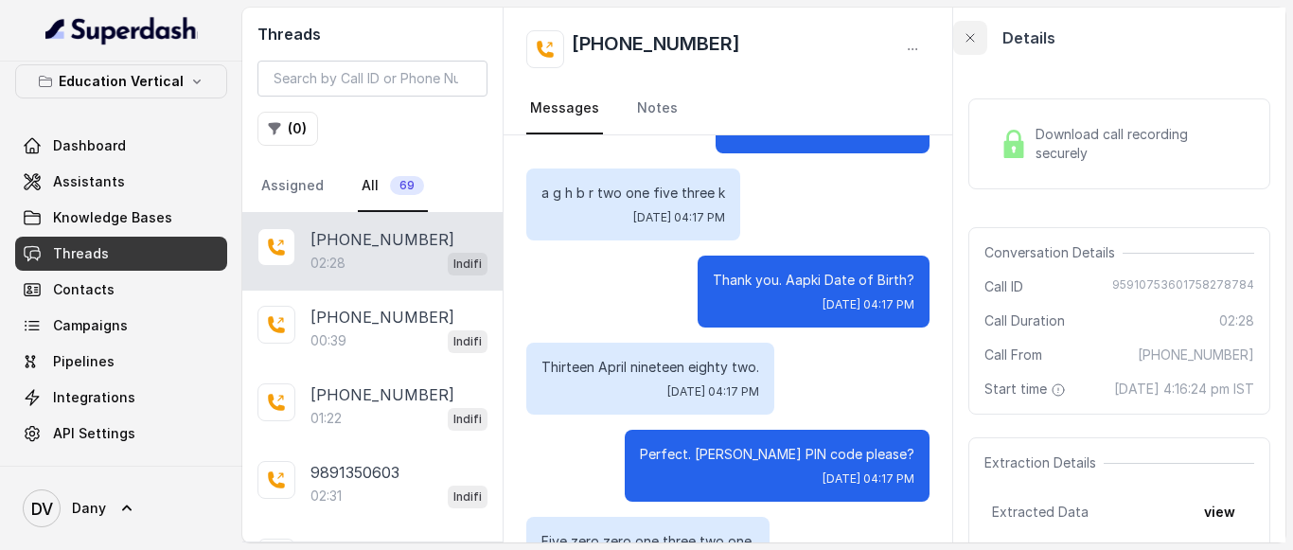
click at [971, 39] on icon "button" at bounding box center [971, 38] width 8 height 8
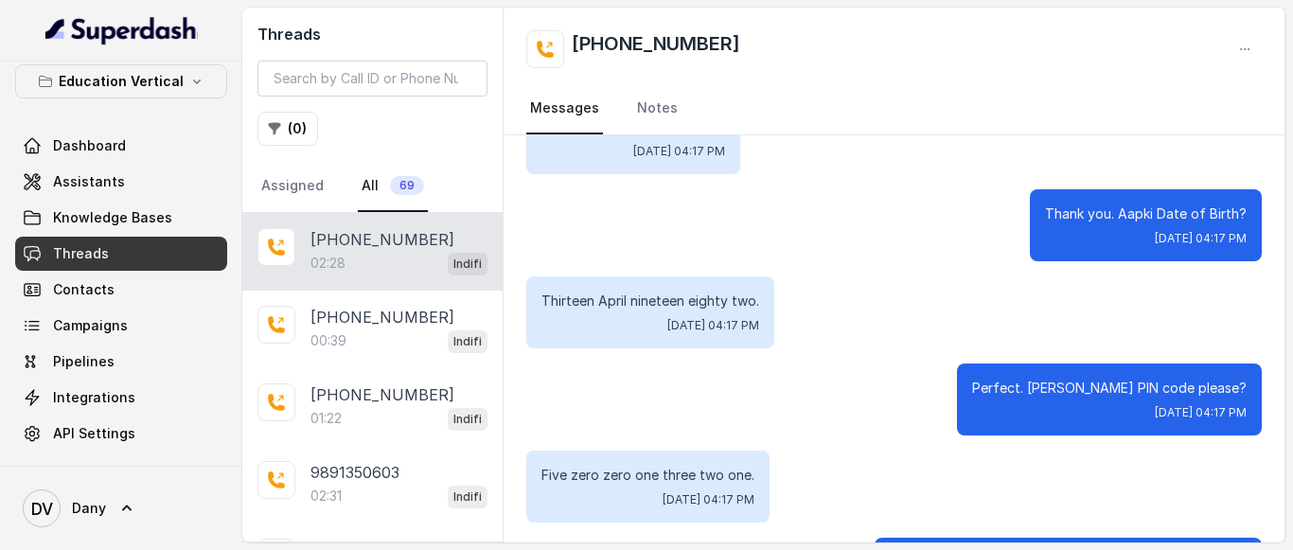
scroll to position [1220, 0]
